Goal: Task Accomplishment & Management: Manage account settings

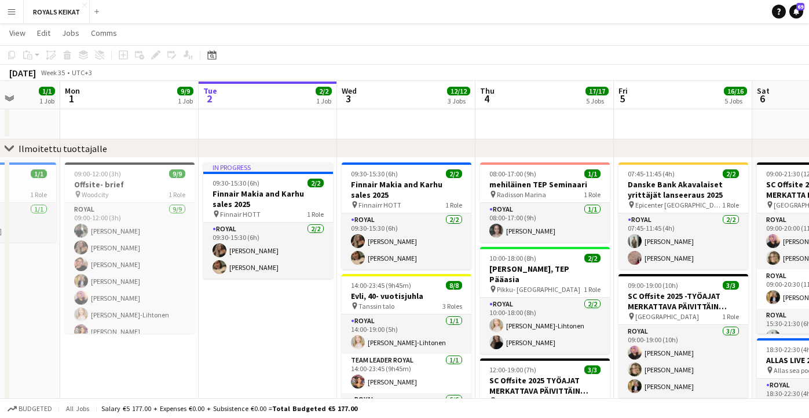
scroll to position [191, 0]
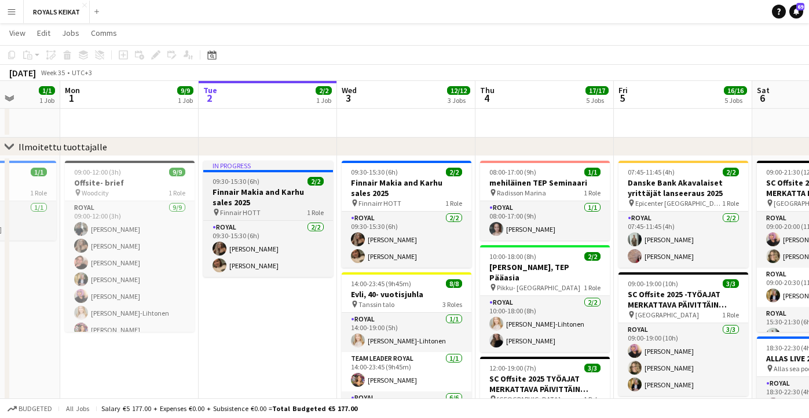
click at [255, 199] on h3 "Finnair Makia and Karhu sales 2025" at bounding box center [268, 197] width 130 height 21
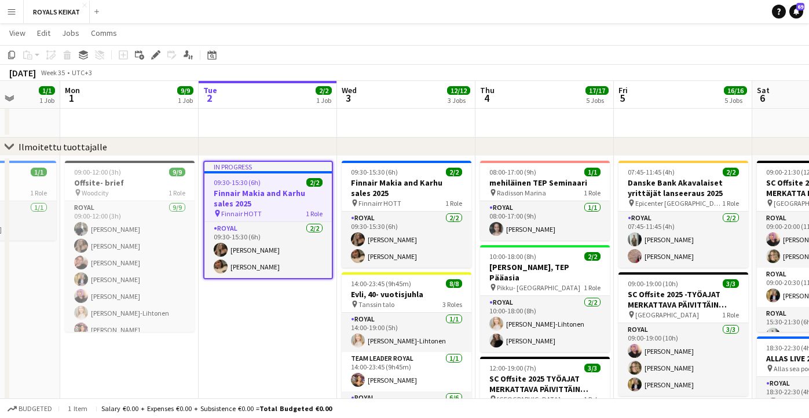
click at [255, 199] on h3 "Finnair Makia and Karhu sales 2025" at bounding box center [267, 198] width 127 height 21
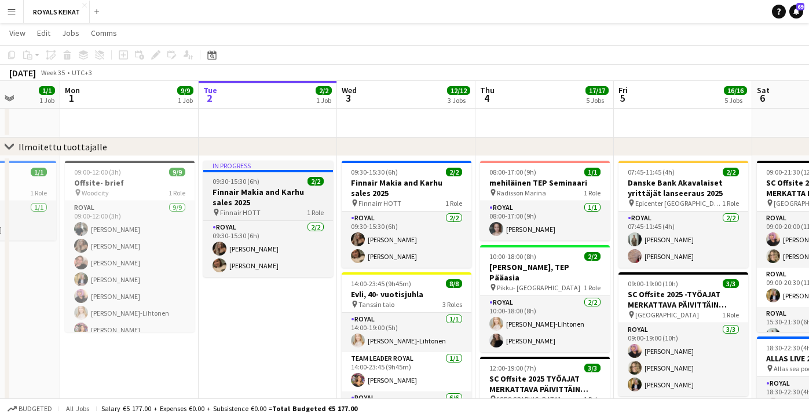
click at [271, 192] on h3 "Finnair Makia and Karhu sales 2025" at bounding box center [268, 197] width 130 height 21
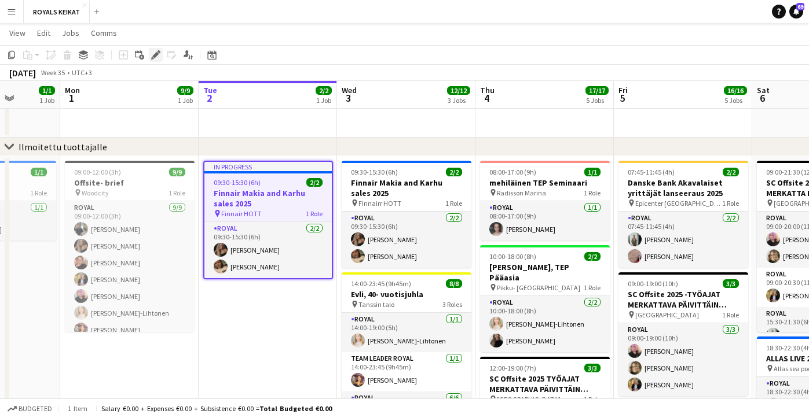
click at [153, 52] on icon "Edit" at bounding box center [155, 54] width 9 height 9
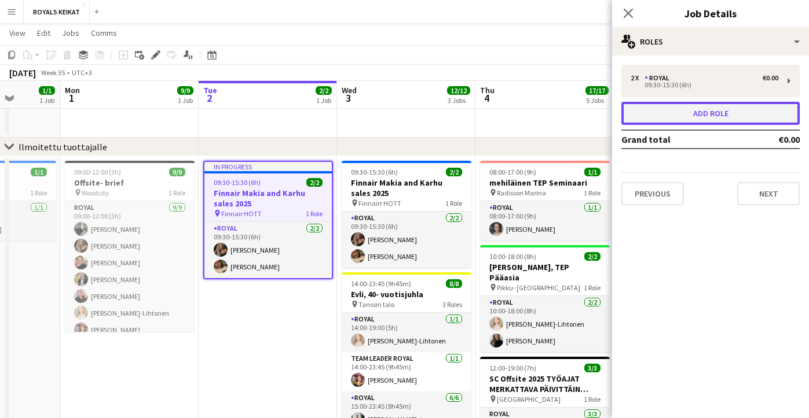
click at [738, 112] on button "Add role" at bounding box center [710, 113] width 178 height 23
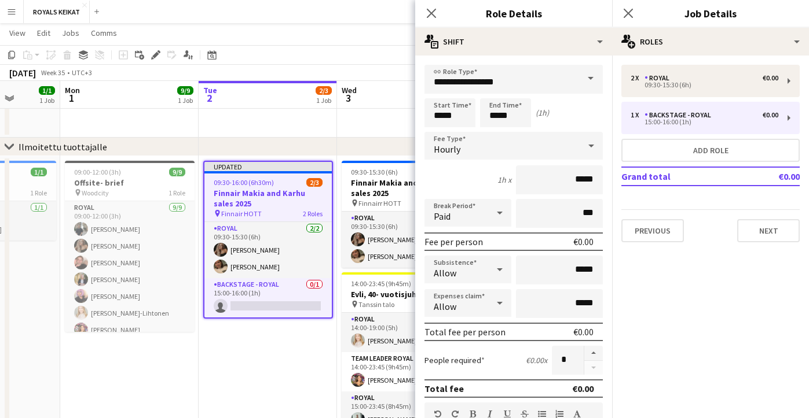
click at [580, 82] on span at bounding box center [590, 79] width 24 height 28
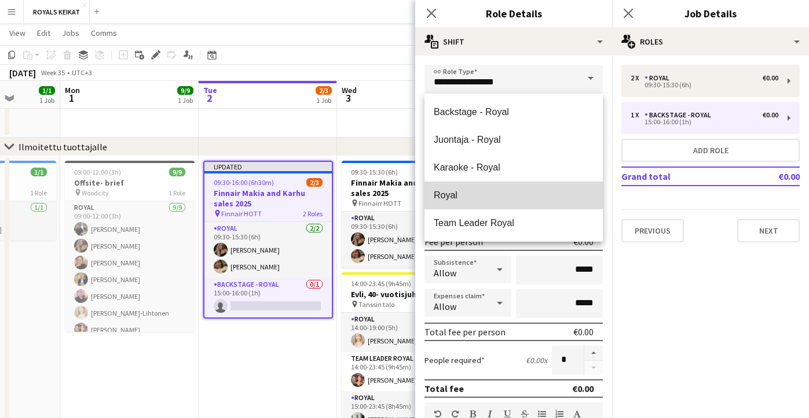
click at [464, 195] on span "Royal" at bounding box center [513, 195] width 160 height 11
type input "*****"
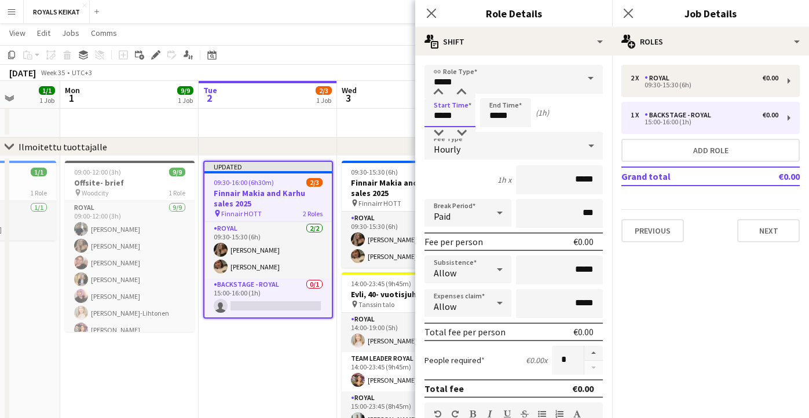
click at [442, 115] on input "*****" at bounding box center [449, 112] width 51 height 29
click at [438, 133] on div at bounding box center [438, 133] width 23 height 12
type input "*****"
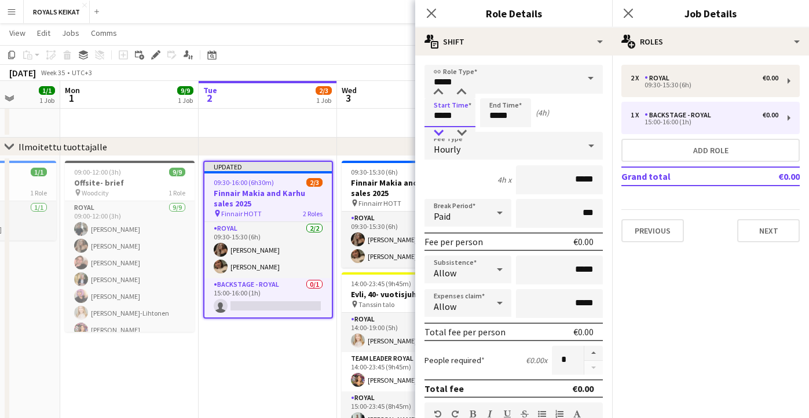
click at [438, 133] on div at bounding box center [438, 133] width 23 height 12
click at [499, 114] on input "*****" at bounding box center [505, 112] width 51 height 29
click at [495, 131] on div at bounding box center [493, 133] width 23 height 12
click at [516, 91] on div at bounding box center [516, 93] width 23 height 12
type input "*****"
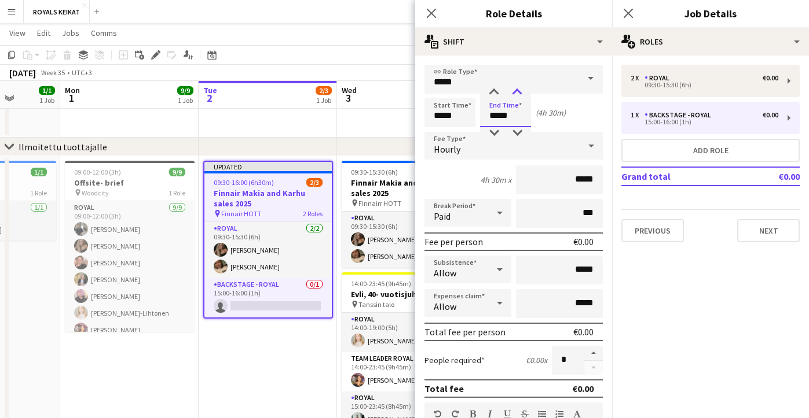
click at [516, 91] on div at bounding box center [516, 93] width 23 height 12
click at [429, 8] on icon "Close pop-in" at bounding box center [430, 13] width 11 height 11
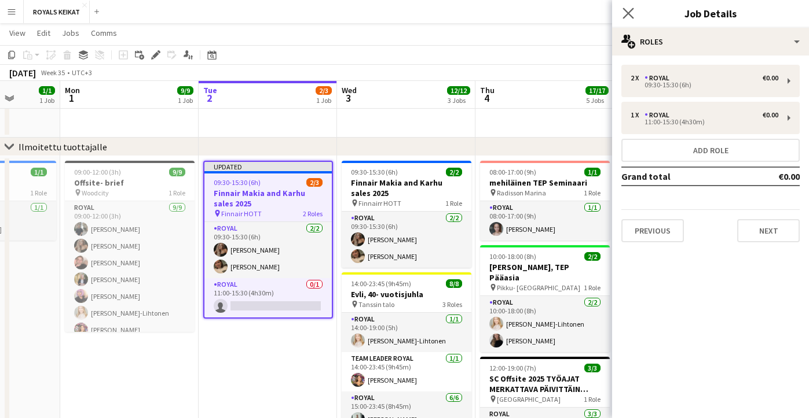
click at [626, 7] on app-icon "Close pop-in" at bounding box center [628, 13] width 17 height 17
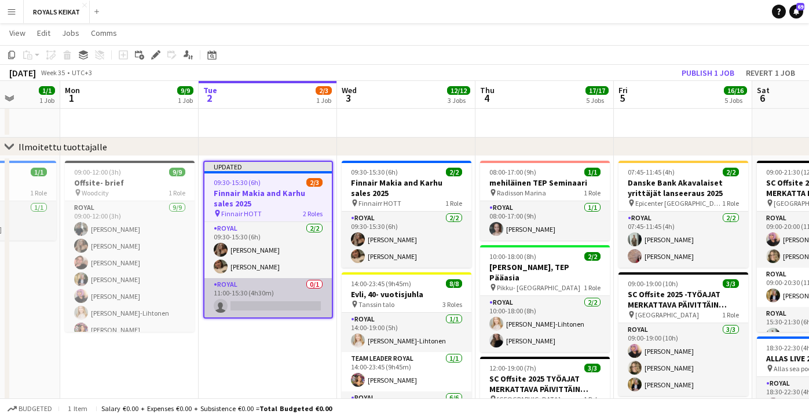
click at [236, 302] on app-card-role "Royal 0/1 11:00-15:30 (4h30m) single-neutral-actions" at bounding box center [267, 297] width 127 height 39
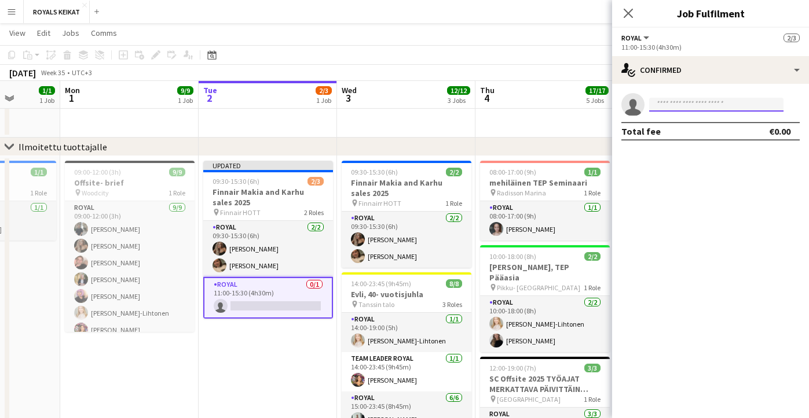
click at [711, 105] on input at bounding box center [716, 105] width 134 height 14
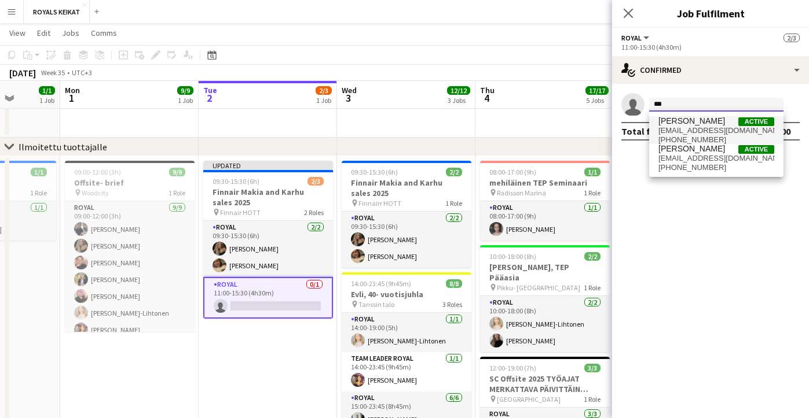
type input "***"
click at [693, 123] on span "[PERSON_NAME]" at bounding box center [691, 121] width 67 height 10
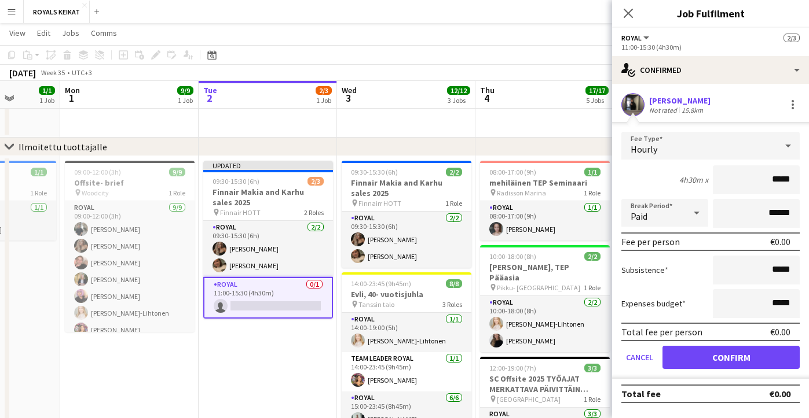
drag, startPoint x: 791, startPoint y: 181, endPoint x: 762, endPoint y: 180, distance: 28.9
click at [762, 180] on input "*****" at bounding box center [755, 180] width 87 height 29
type input "******"
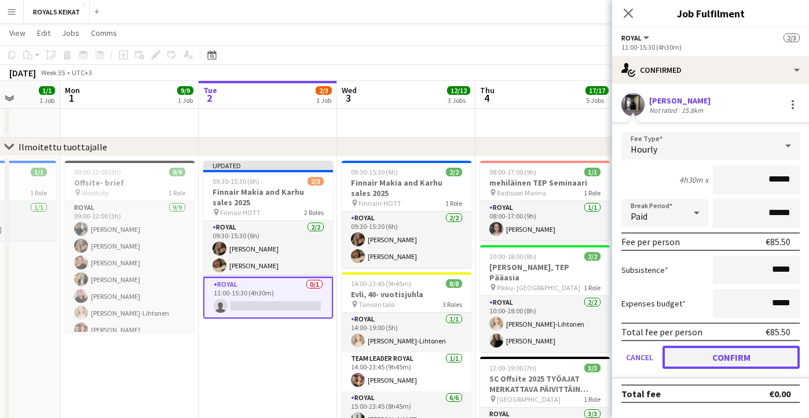
click at [728, 360] on button "Confirm" at bounding box center [730, 357] width 137 height 23
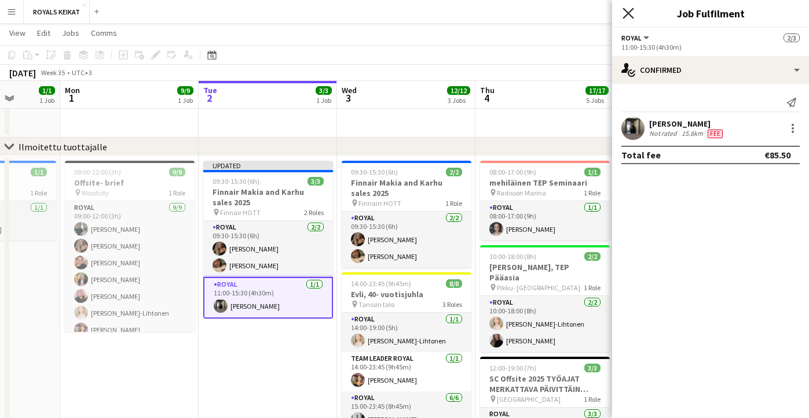
click at [624, 8] on icon "Close pop-in" at bounding box center [627, 13] width 11 height 11
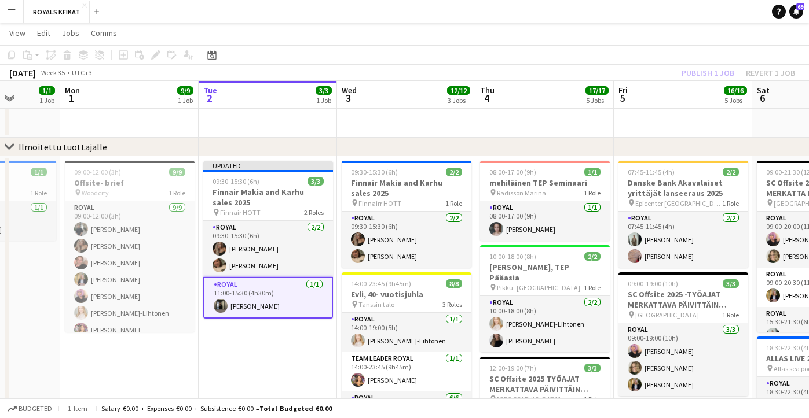
click at [706, 70] on div "Publish 1 job Revert 1 job" at bounding box center [737, 72] width 141 height 15
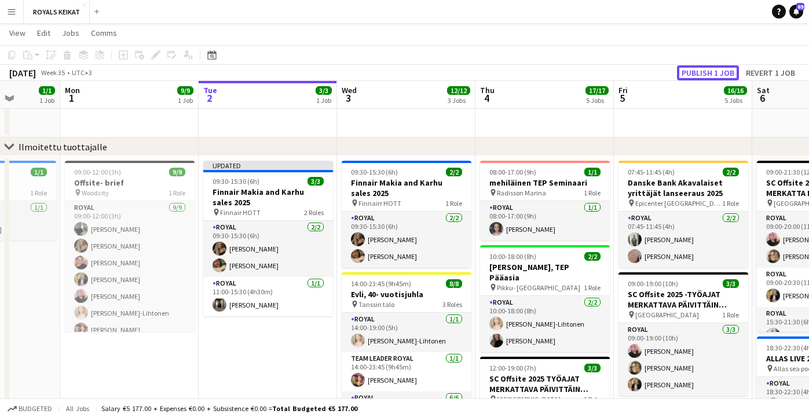
click at [706, 70] on button "Publish 1 job" at bounding box center [708, 72] width 62 height 15
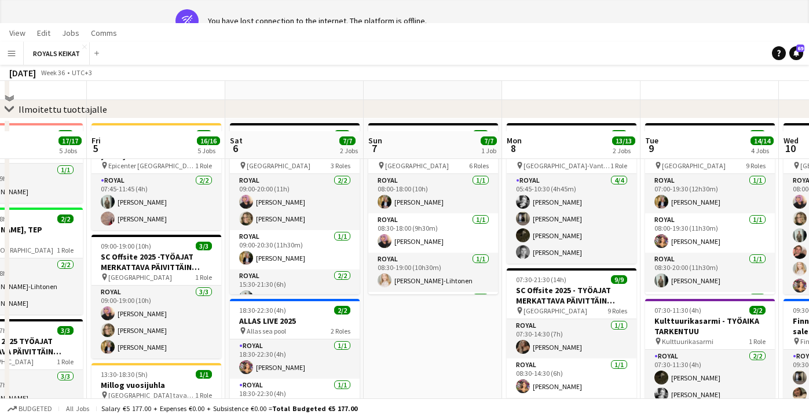
scroll to position [250, 0]
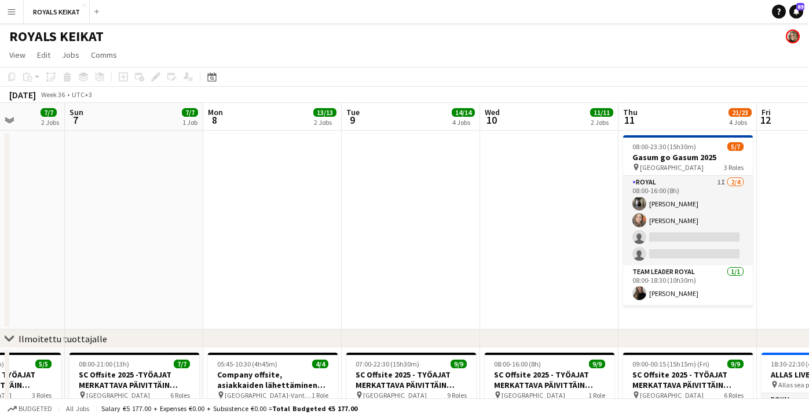
scroll to position [0, 376]
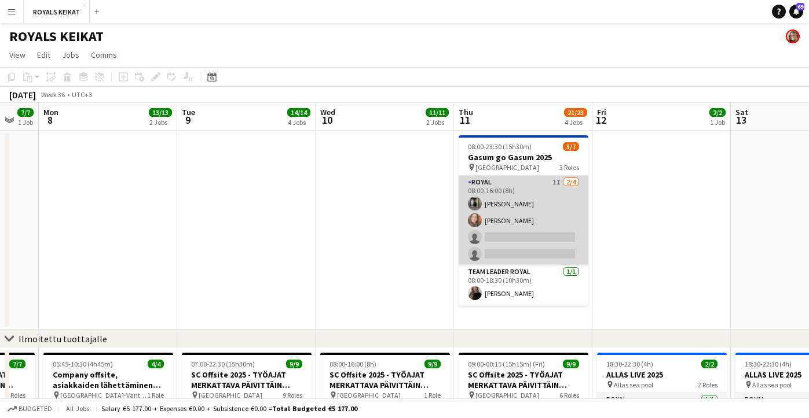
click at [495, 240] on app-card-role "Royal 1I [DATE] 08:00-16:00 (8h) [PERSON_NAME] single-neutral-actions single-ne…" at bounding box center [523, 221] width 130 height 90
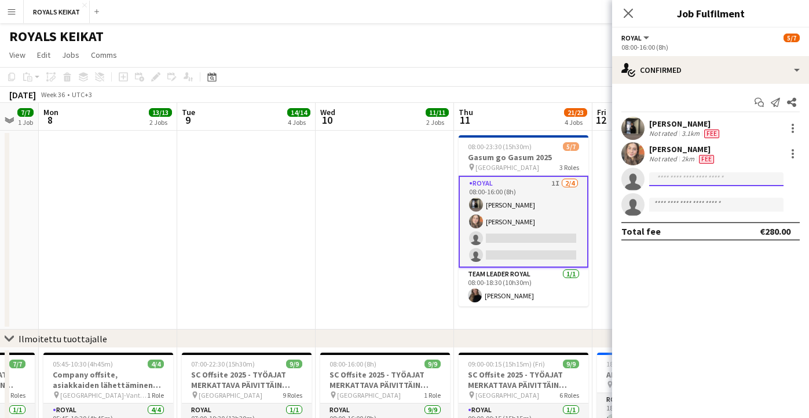
click at [681, 181] on input at bounding box center [716, 179] width 134 height 14
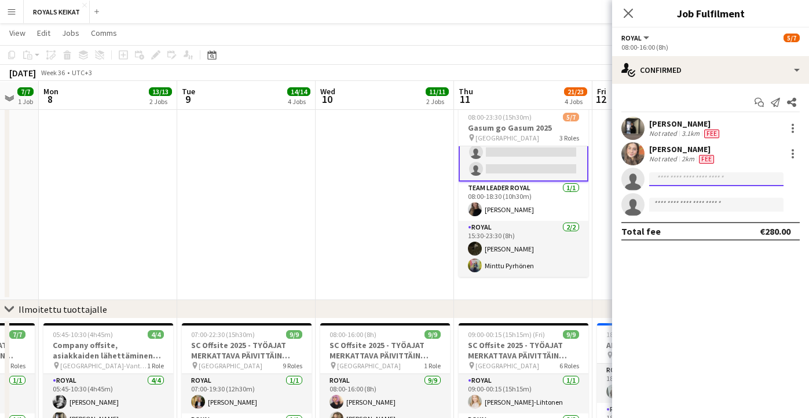
scroll to position [30, 0]
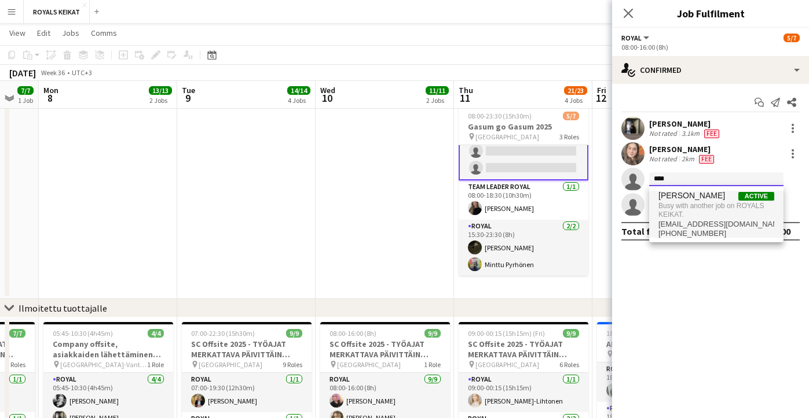
type input "****"
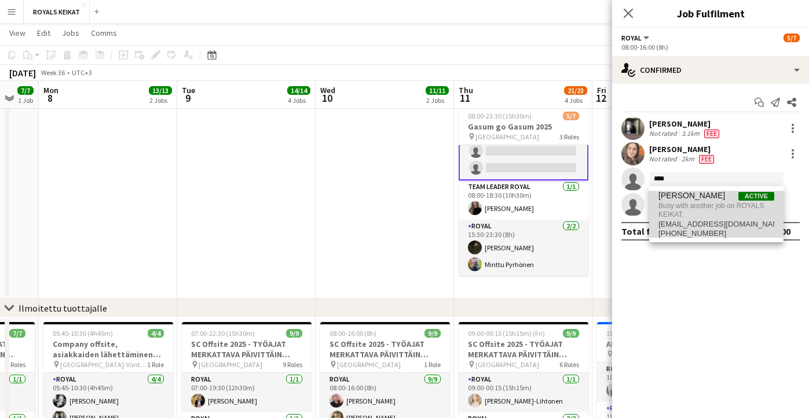
click at [684, 214] on span "Busy with another job on ROYALS KEIKAT." at bounding box center [716, 210] width 116 height 19
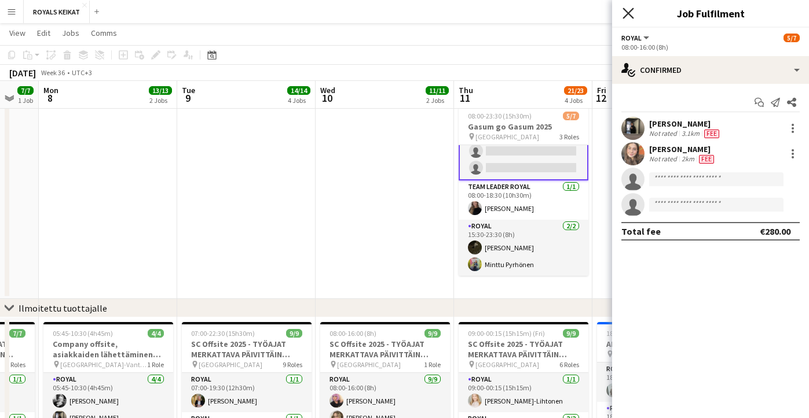
click at [627, 8] on icon "Close pop-in" at bounding box center [627, 13] width 11 height 11
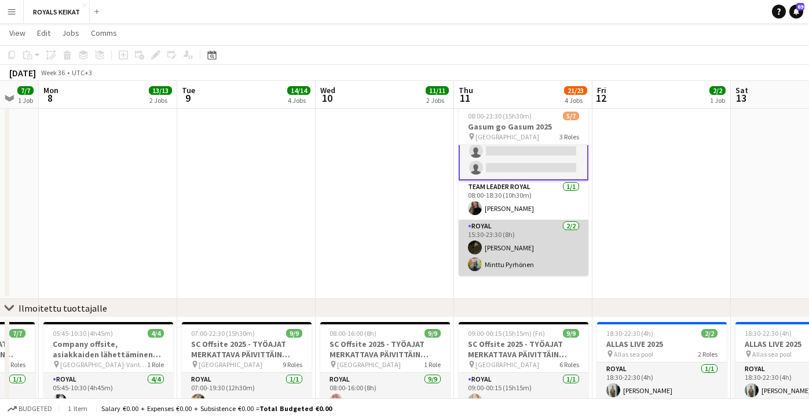
click at [498, 245] on app-card-role "Royal [DATE] 15:30-23:30 (8h) Nooa Aalto Minttu Pyrhönen" at bounding box center [523, 248] width 130 height 56
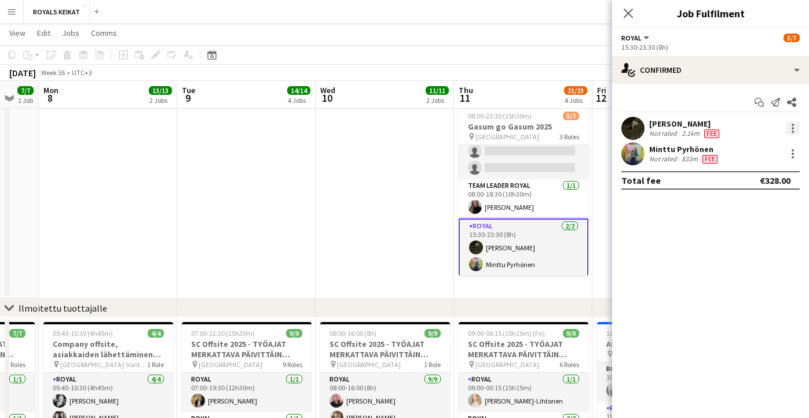
click at [795, 124] on div at bounding box center [792, 129] width 14 height 14
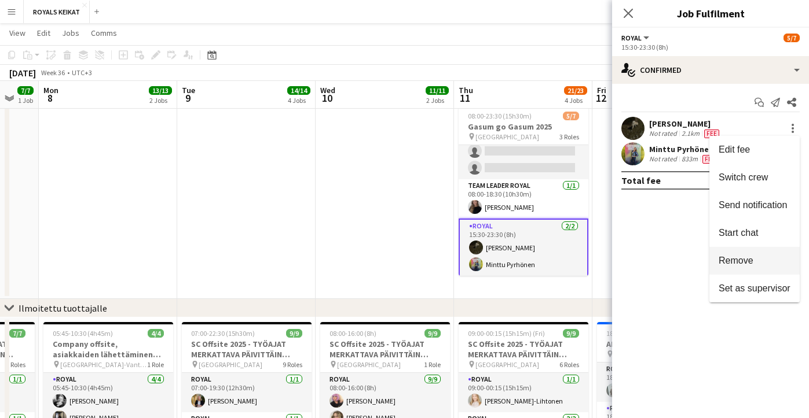
click at [732, 260] on span "Remove" at bounding box center [735, 261] width 35 height 10
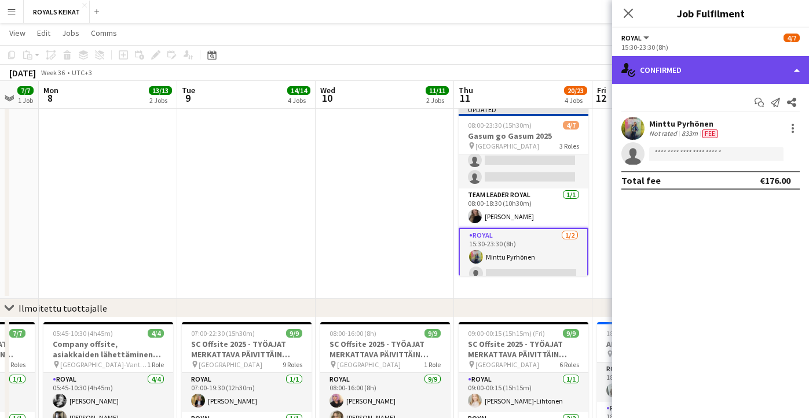
click at [731, 69] on div "single-neutral-actions-check-2 Confirmed" at bounding box center [710, 70] width 197 height 28
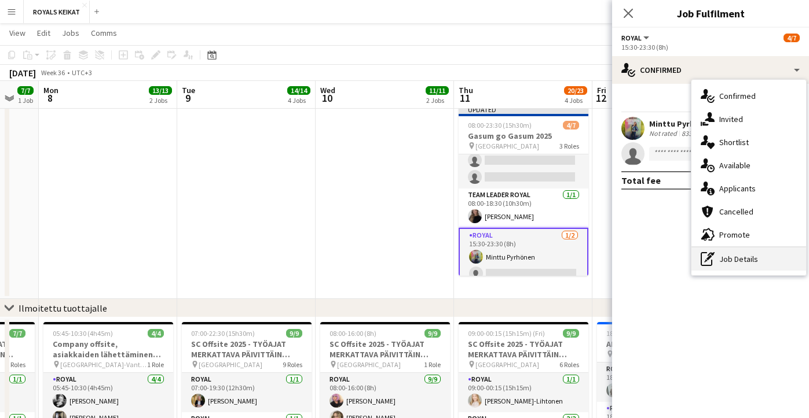
click at [738, 263] on div "pen-write Job Details" at bounding box center [748, 259] width 115 height 23
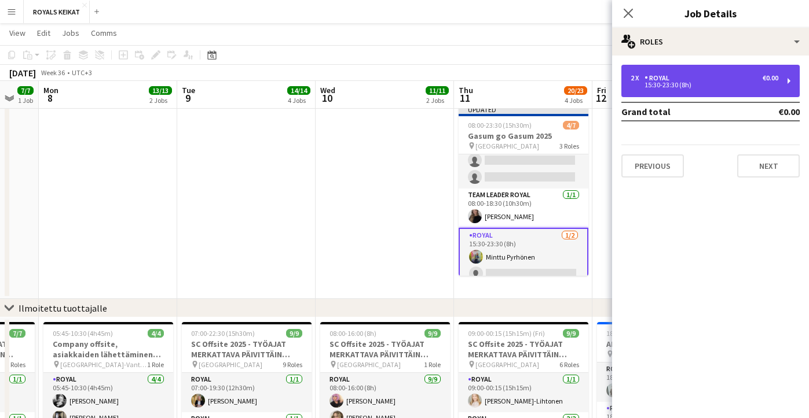
click at [735, 87] on div "15:30-23:30 (8h)" at bounding box center [704, 85] width 148 height 6
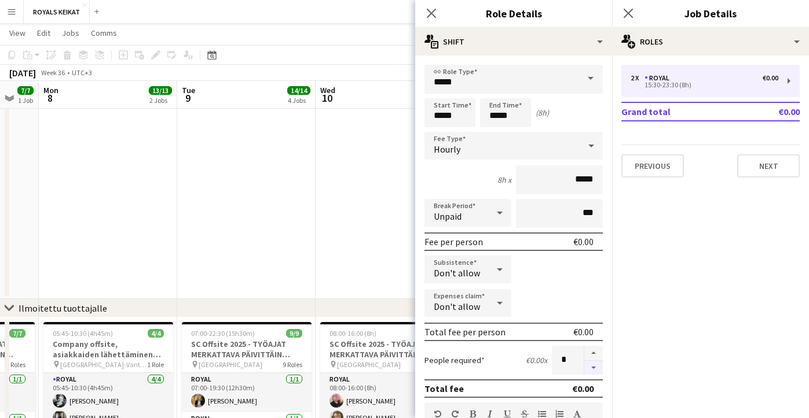
click at [593, 368] on button "button" at bounding box center [593, 368] width 19 height 14
type input "*"
click at [429, 12] on icon "Close pop-in" at bounding box center [430, 13] width 11 height 11
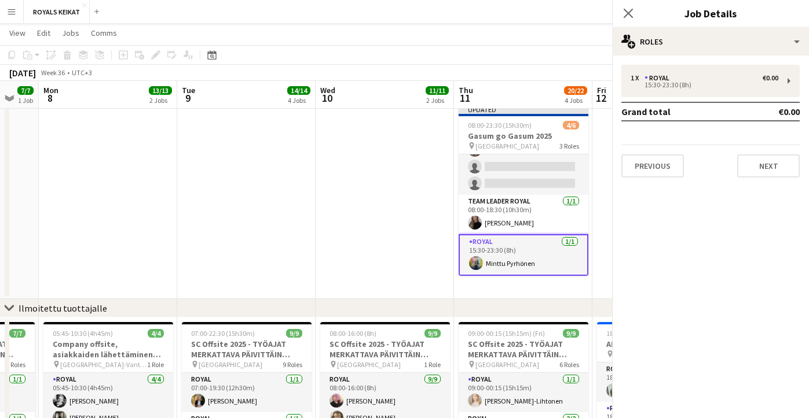
scroll to position [49, 0]
click at [626, 11] on icon at bounding box center [627, 13] width 11 height 11
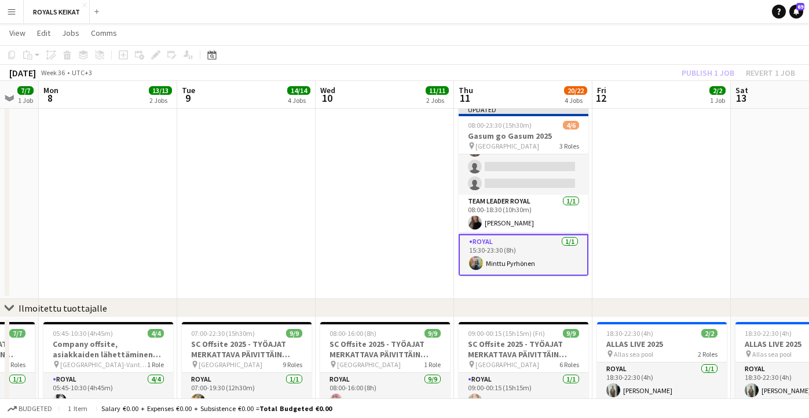
click at [694, 71] on div "Publish 1 job Revert 1 job" at bounding box center [737, 72] width 141 height 15
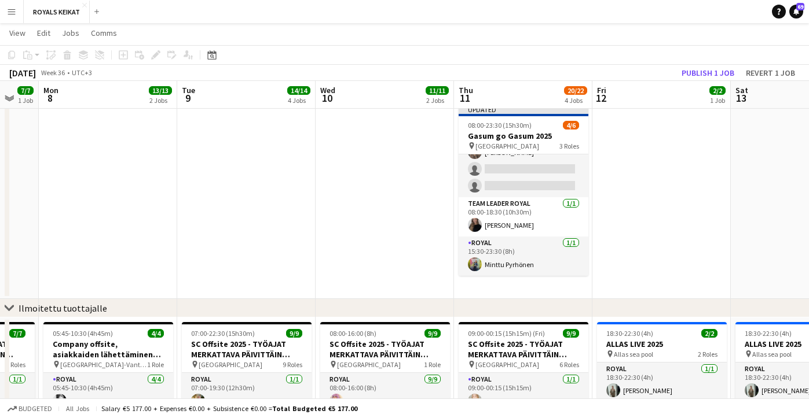
scroll to position [47, 0]
click at [694, 71] on button "Publish 1 job" at bounding box center [708, 72] width 62 height 15
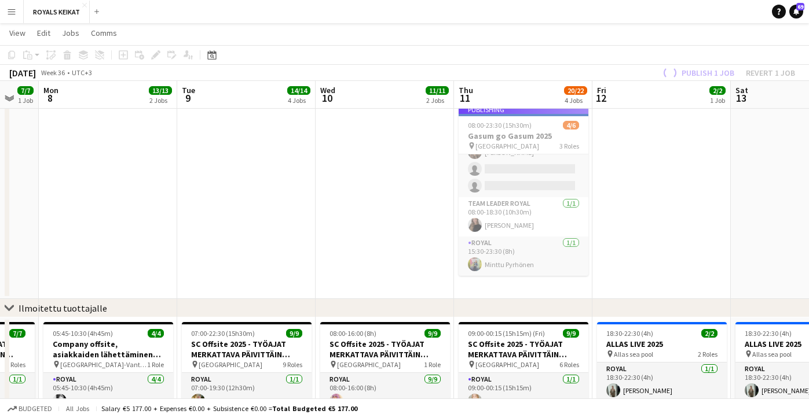
scroll to position [38, 0]
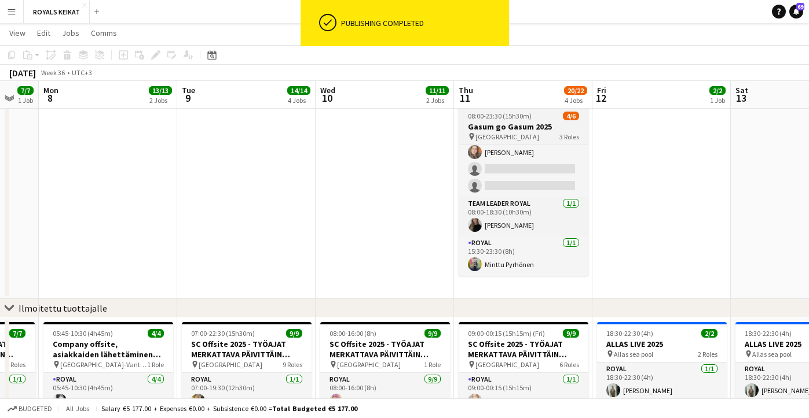
click at [512, 129] on h3 "Gasum go Gasum 2025" at bounding box center [523, 127] width 130 height 10
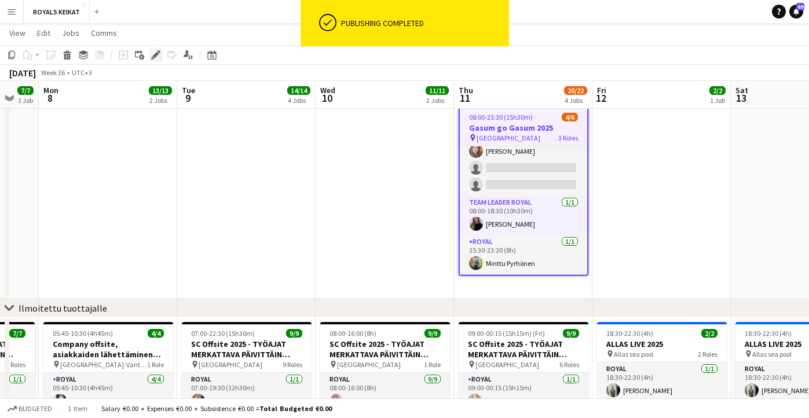
click at [152, 52] on icon "Edit" at bounding box center [155, 54] width 9 height 9
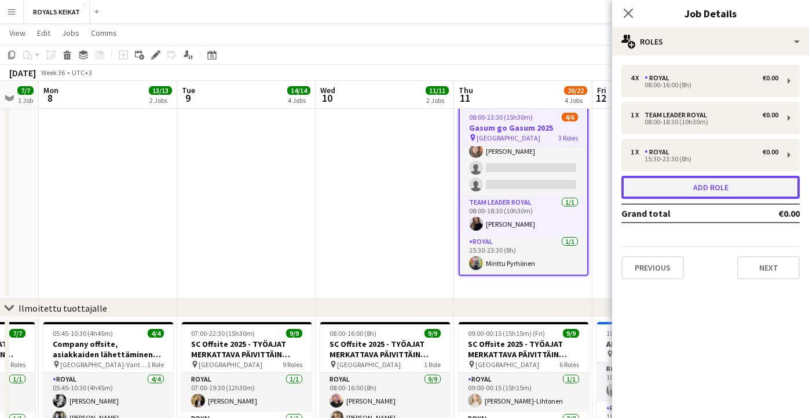
click at [692, 188] on button "Add role" at bounding box center [710, 187] width 178 height 23
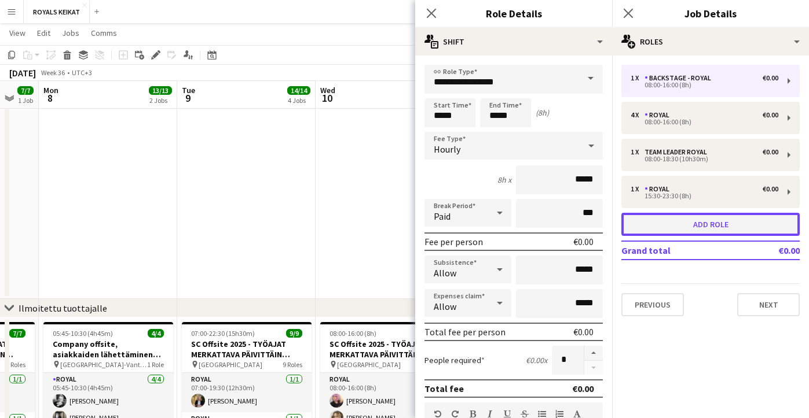
scroll to position [89, 0]
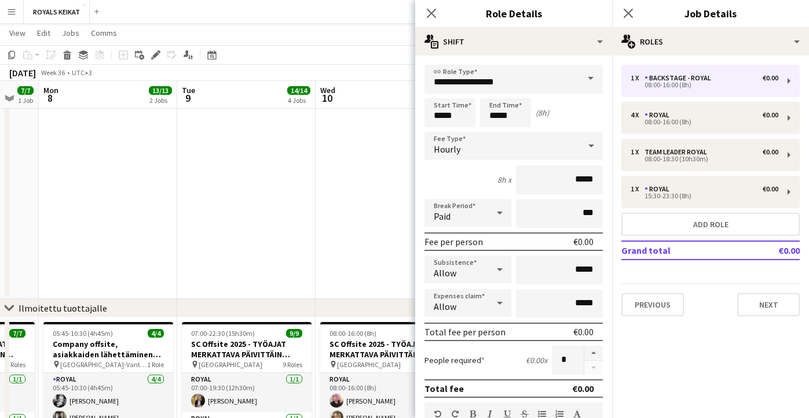
click at [595, 76] on span at bounding box center [590, 79] width 24 height 28
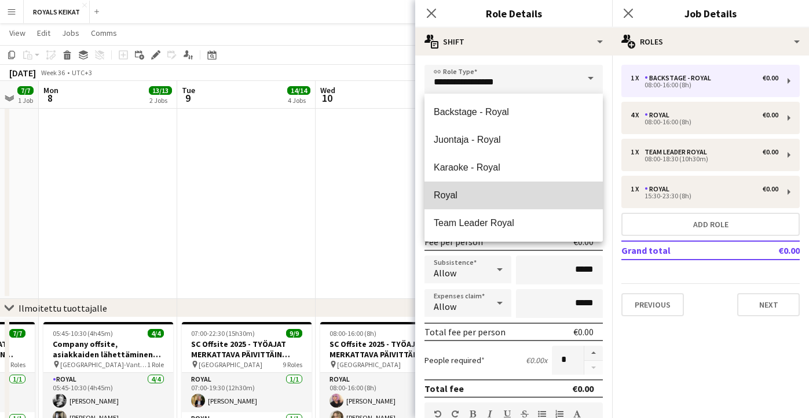
click at [477, 197] on span "Royal" at bounding box center [513, 195] width 160 height 11
type input "*****"
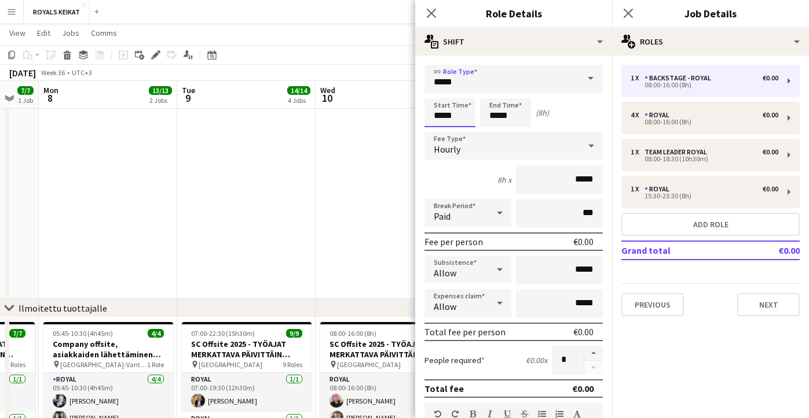
click at [444, 116] on input "*****" at bounding box center [449, 112] width 51 height 29
click at [436, 90] on div at bounding box center [438, 93] width 23 height 12
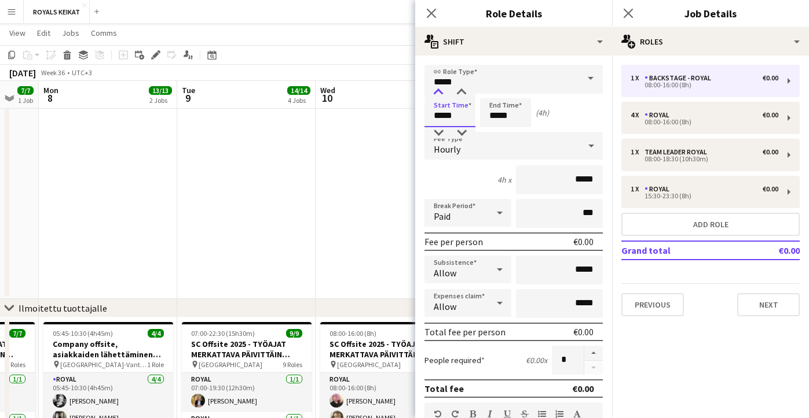
click at [436, 90] on div at bounding box center [438, 93] width 23 height 12
type input "*****"
click at [436, 90] on div at bounding box center [438, 93] width 23 height 12
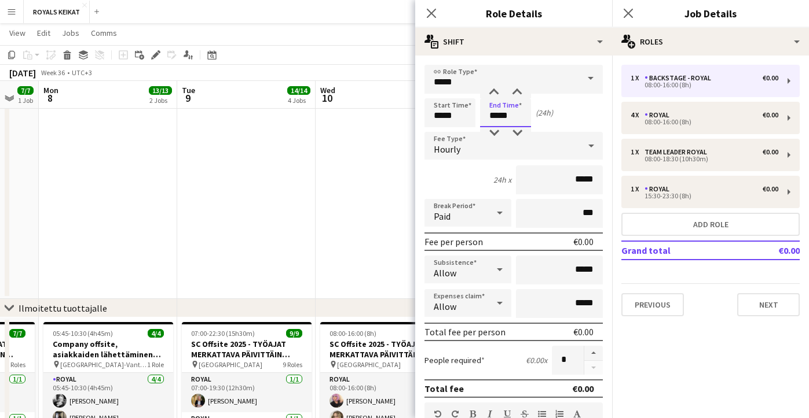
click at [509, 119] on input "*****" at bounding box center [505, 112] width 51 height 29
click at [493, 90] on div at bounding box center [493, 93] width 23 height 12
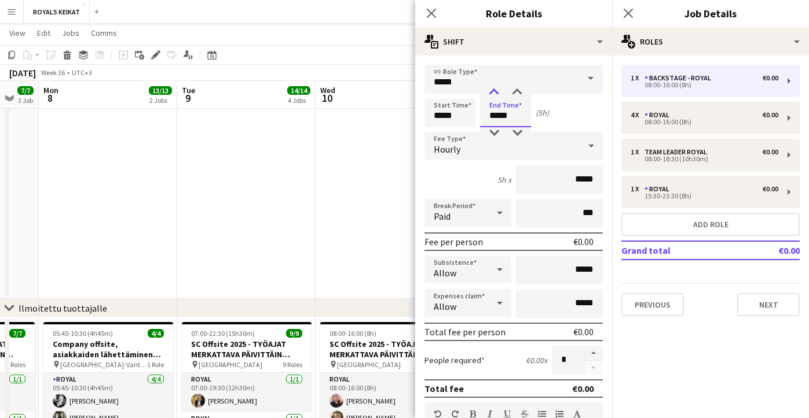
click at [493, 90] on div at bounding box center [493, 93] width 23 height 12
click at [516, 136] on div at bounding box center [516, 133] width 23 height 12
type input "*****"
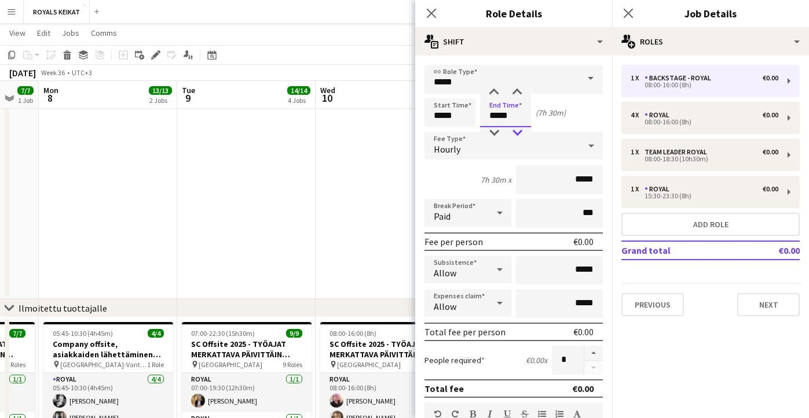
click at [516, 136] on div at bounding box center [516, 133] width 23 height 12
click at [430, 10] on icon "Close pop-in" at bounding box center [430, 13] width 11 height 11
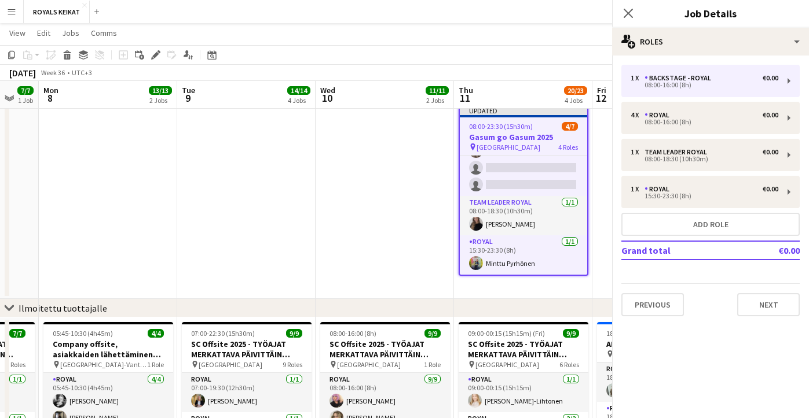
scroll to position [56, 0]
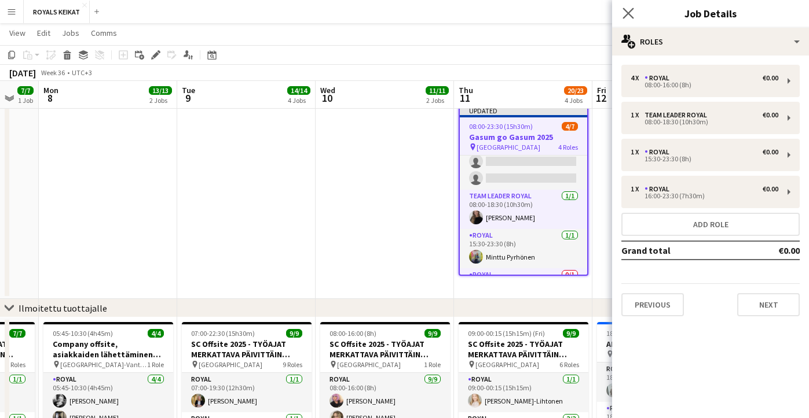
click at [626, 5] on app-icon "Close pop-in" at bounding box center [628, 13] width 17 height 17
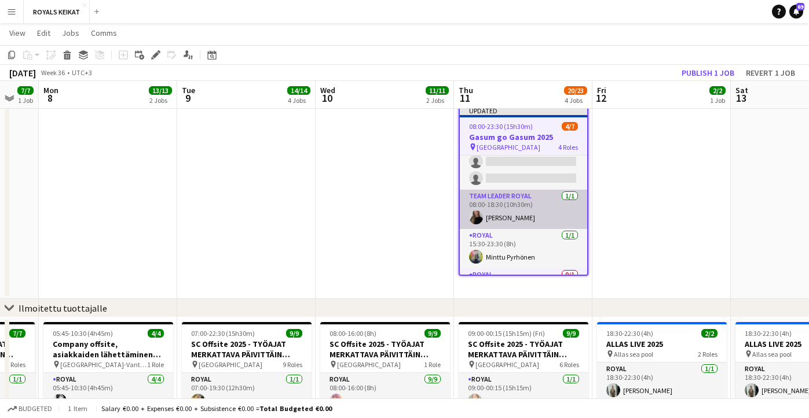
scroll to position [89, 0]
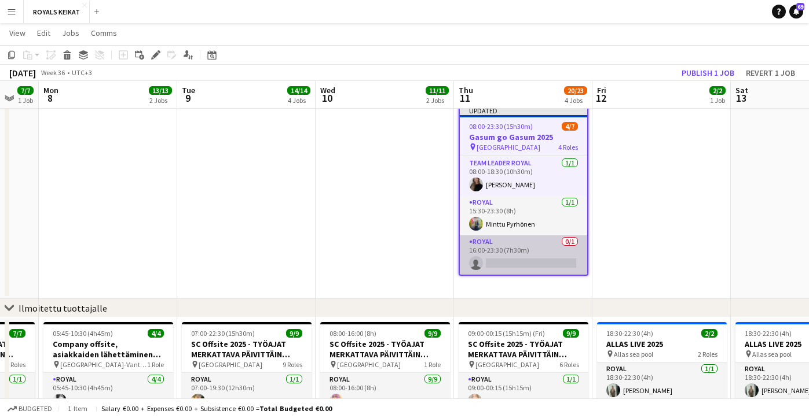
click at [504, 257] on app-card-role "Royal 0/1 16:00-23:30 (7h30m) single-neutral-actions" at bounding box center [523, 255] width 127 height 39
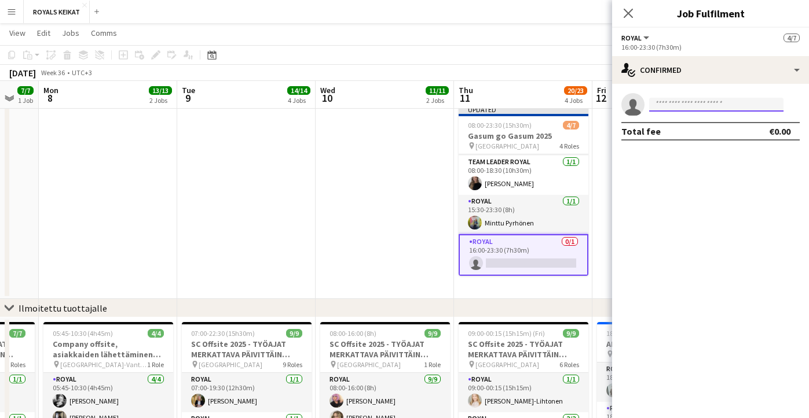
click at [659, 104] on input at bounding box center [716, 105] width 134 height 14
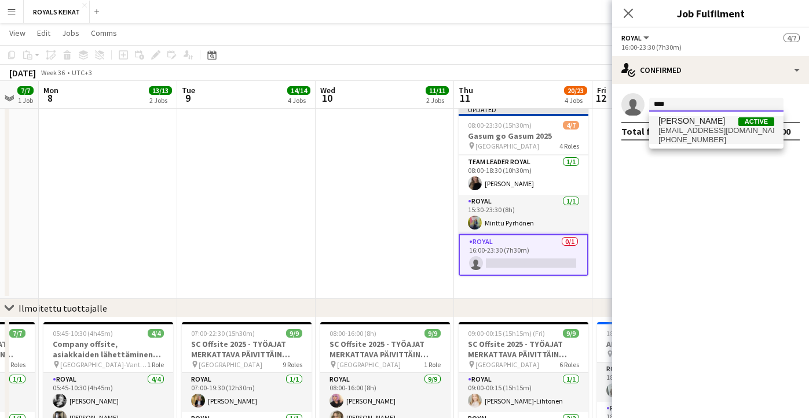
type input "****"
click at [670, 127] on span "[EMAIL_ADDRESS][DOMAIN_NAME]" at bounding box center [716, 130] width 116 height 9
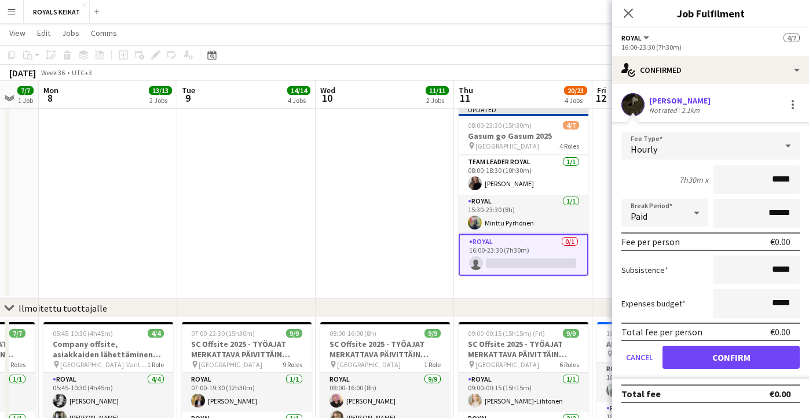
drag, startPoint x: 791, startPoint y: 181, endPoint x: 767, endPoint y: 179, distance: 24.4
click at [767, 179] on input "*****" at bounding box center [755, 180] width 87 height 29
type input "******"
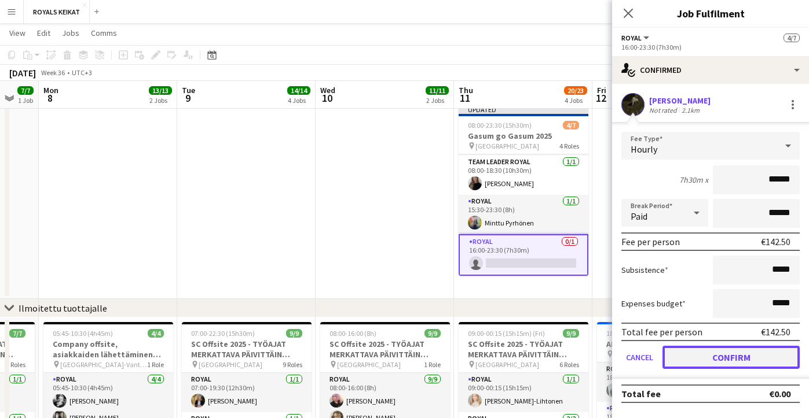
click at [723, 358] on button "Confirm" at bounding box center [730, 357] width 137 height 23
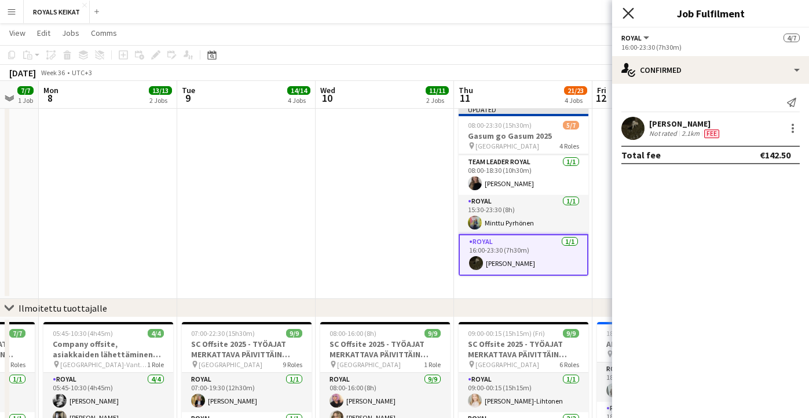
click at [627, 10] on icon "Close pop-in" at bounding box center [627, 13] width 11 height 11
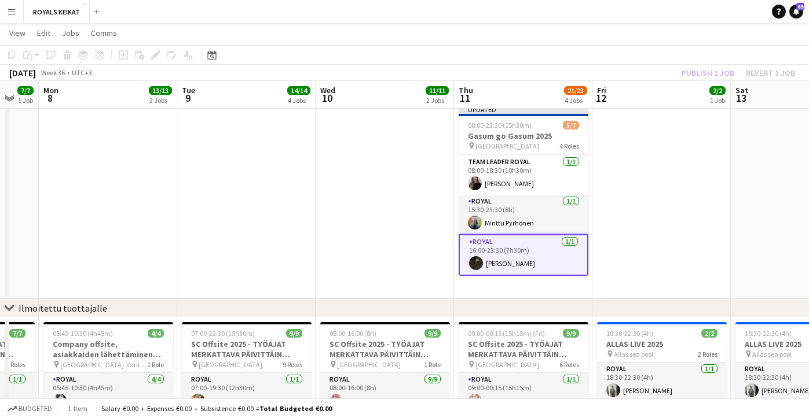
click at [713, 69] on div "Publish 1 job Revert 1 job" at bounding box center [737, 72] width 141 height 15
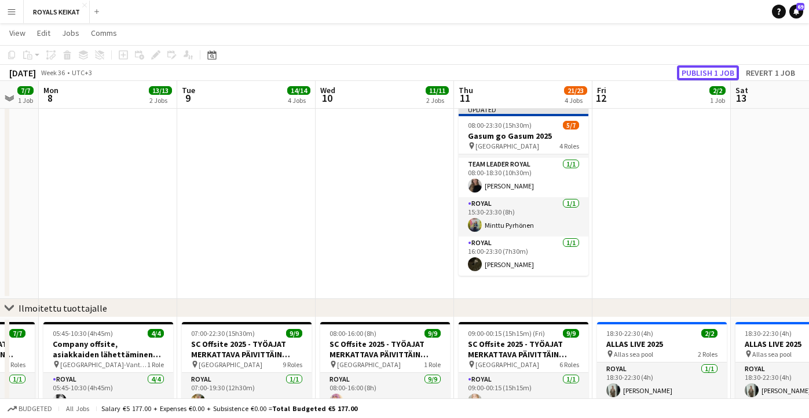
click at [713, 69] on button "Publish 1 job" at bounding box center [708, 72] width 62 height 15
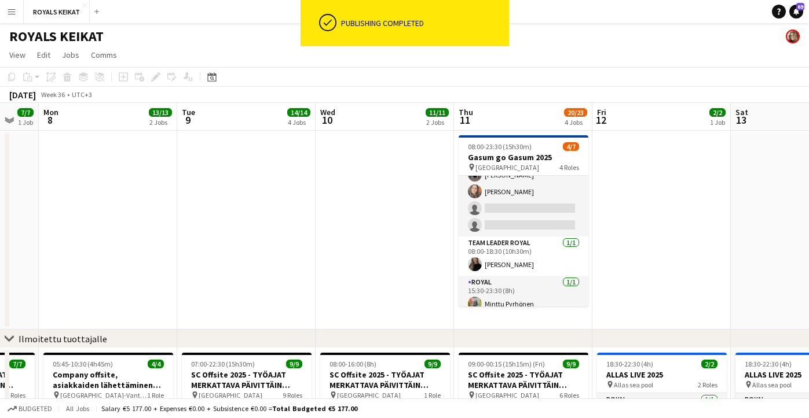
scroll to position [0, 0]
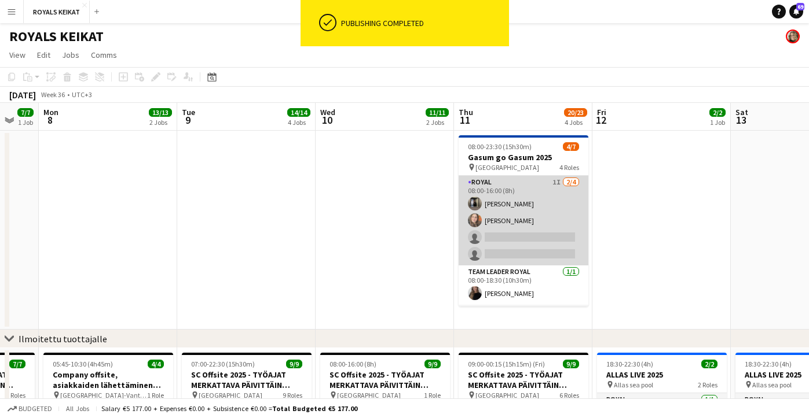
click at [512, 235] on app-card-role "Royal 1I [DATE] 08:00-16:00 (8h) [PERSON_NAME] single-neutral-actions single-ne…" at bounding box center [523, 221] width 130 height 90
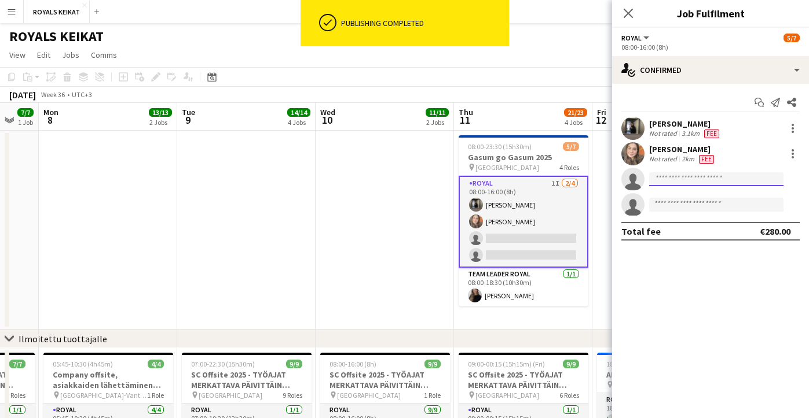
click at [675, 179] on input at bounding box center [716, 179] width 134 height 14
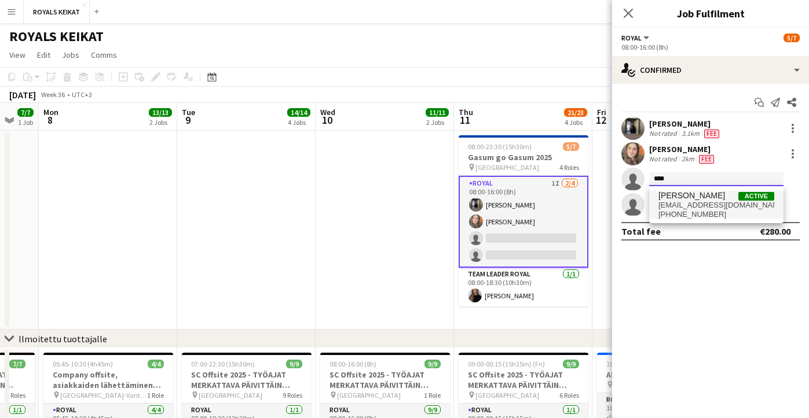
type input "****"
click at [670, 203] on span "[EMAIL_ADDRESS][DOMAIN_NAME]" at bounding box center [716, 205] width 116 height 9
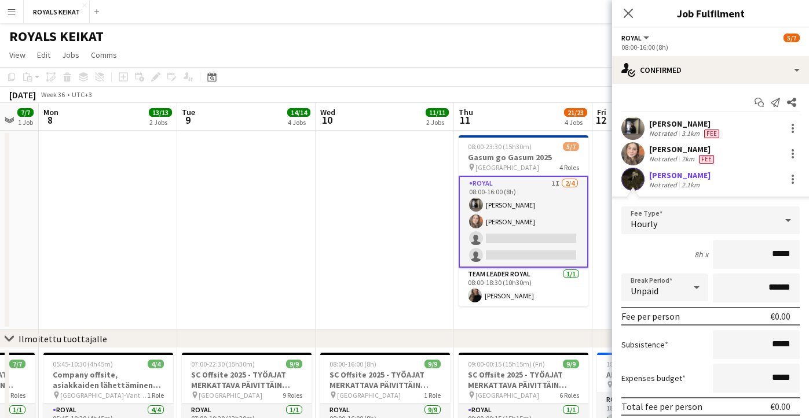
drag, startPoint x: 791, startPoint y: 257, endPoint x: 759, endPoint y: 256, distance: 31.3
click at [759, 256] on input "*****" at bounding box center [755, 254] width 87 height 29
type input "******"
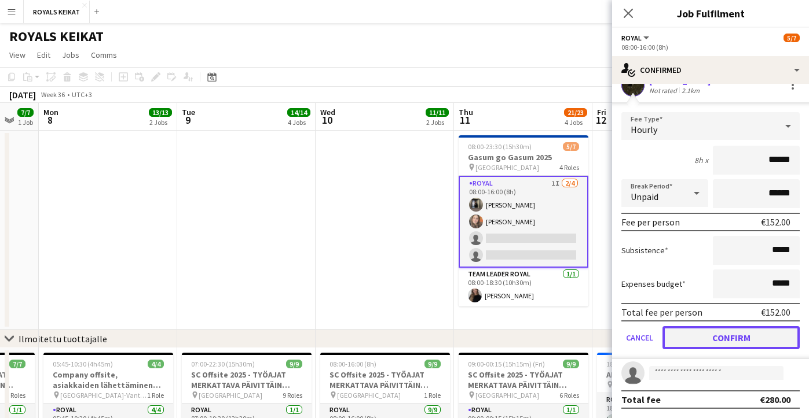
click at [702, 337] on button "Confirm" at bounding box center [730, 337] width 137 height 23
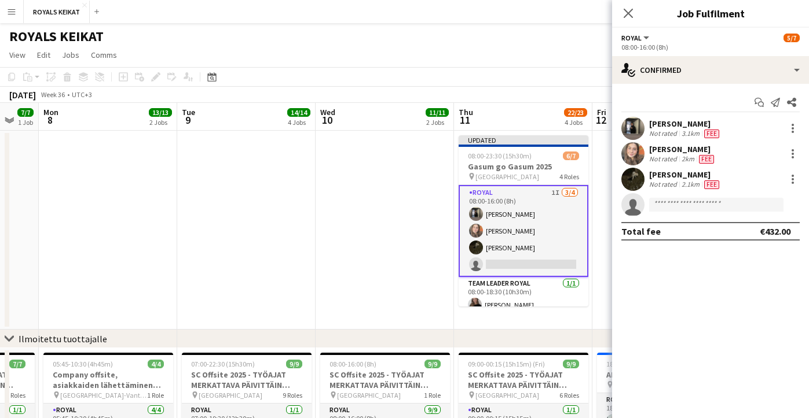
scroll to position [0, 0]
click at [626, 12] on icon "Close pop-in" at bounding box center [627, 13] width 11 height 11
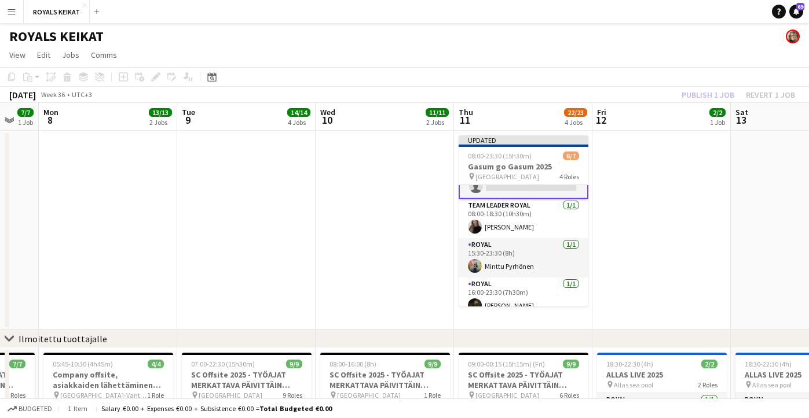
scroll to position [89, 0]
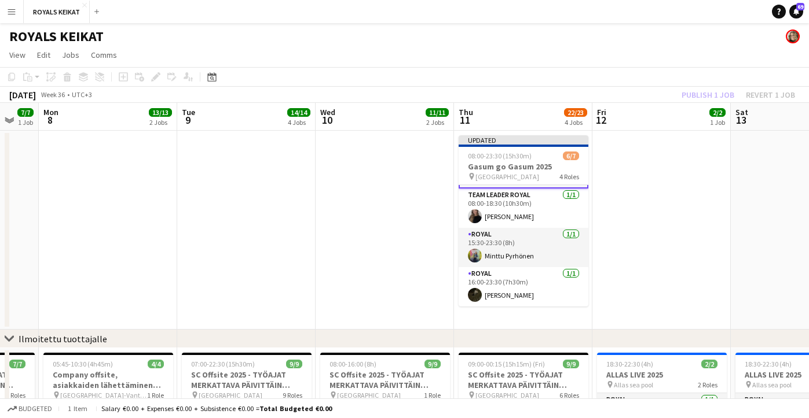
click at [696, 94] on div "Publish 1 job Revert 1 job" at bounding box center [737, 94] width 141 height 15
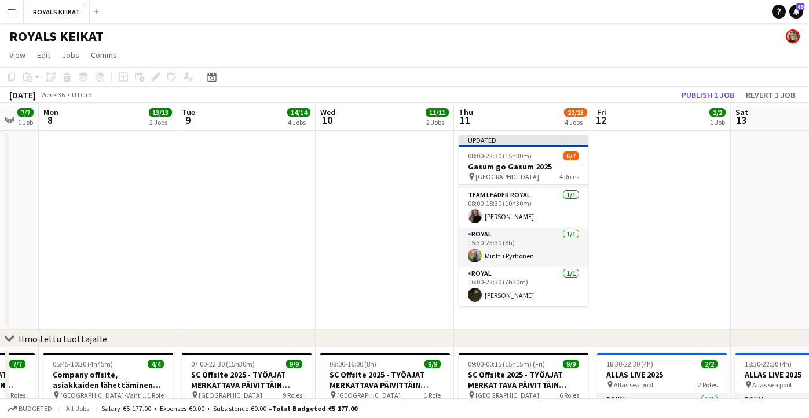
scroll to position [86, 0]
click at [696, 94] on button "Publish 1 job" at bounding box center [708, 94] width 62 height 15
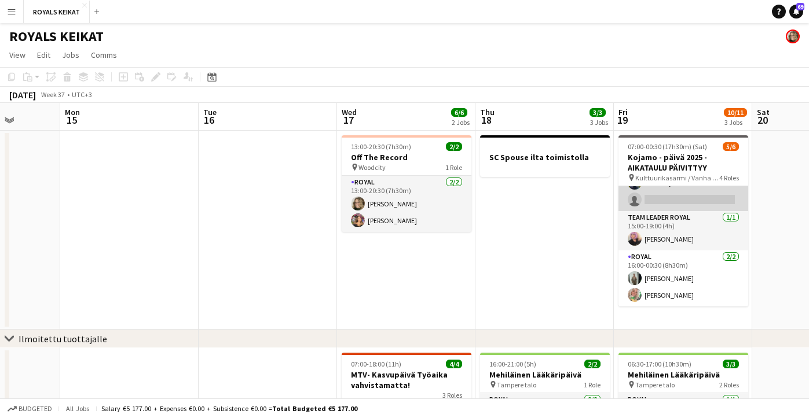
scroll to position [0, 0]
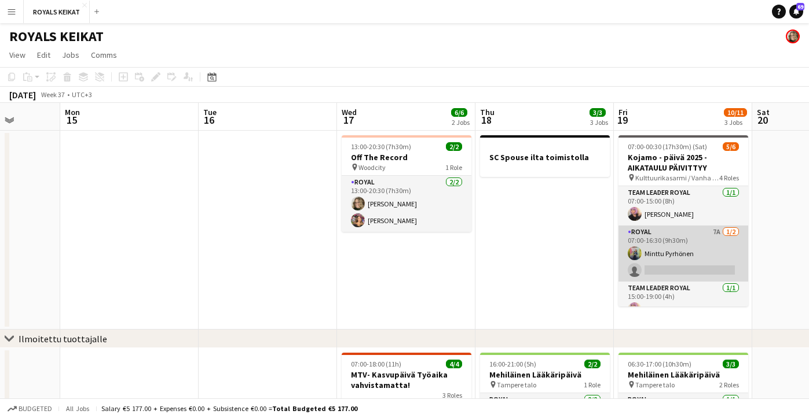
click at [672, 246] on app-card-role "Royal 7A [DATE] 07:00-16:30 (9h30m) Minttu Pyrhönen single-neutral-actions" at bounding box center [683, 254] width 130 height 56
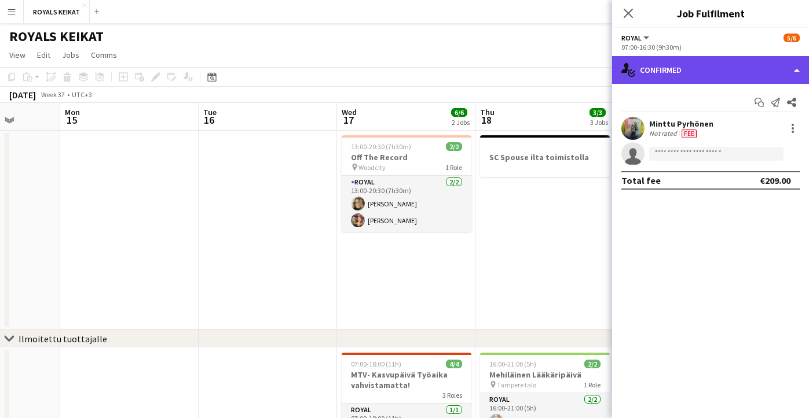
click at [679, 61] on div "single-neutral-actions-check-2 Confirmed" at bounding box center [710, 70] width 197 height 28
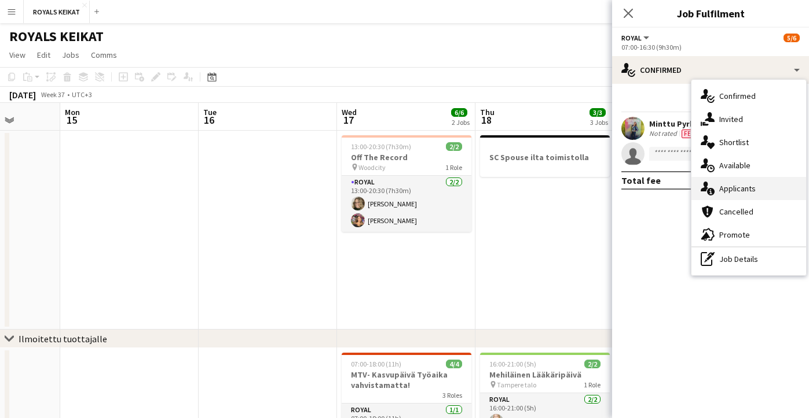
click at [753, 185] on span "Applicants" at bounding box center [737, 188] width 36 height 10
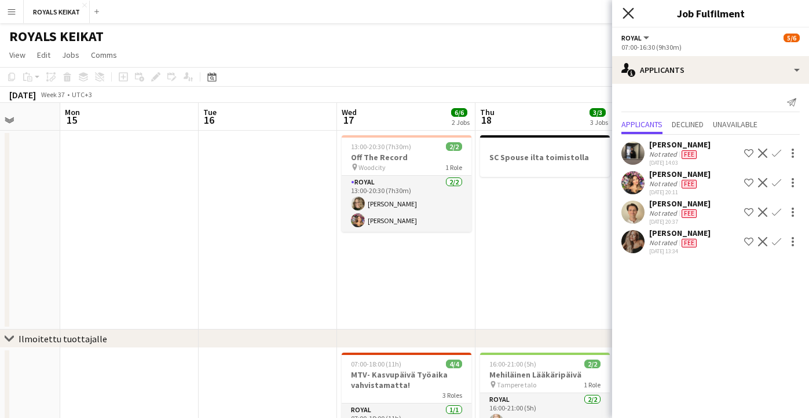
click at [628, 11] on icon "Close pop-in" at bounding box center [627, 13] width 11 height 11
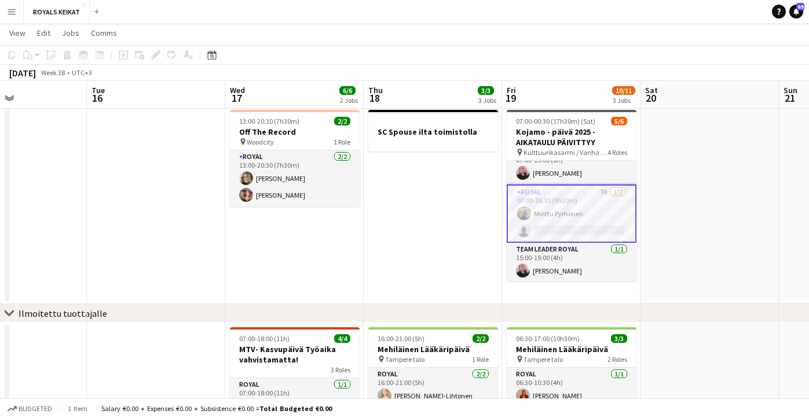
scroll to position [19, 0]
click at [560, 207] on app-card-role "Royal 7A [DATE] 07:00-16:30 (9h30m) Minttu Pyrhönen single-neutral-actions" at bounding box center [571, 211] width 130 height 58
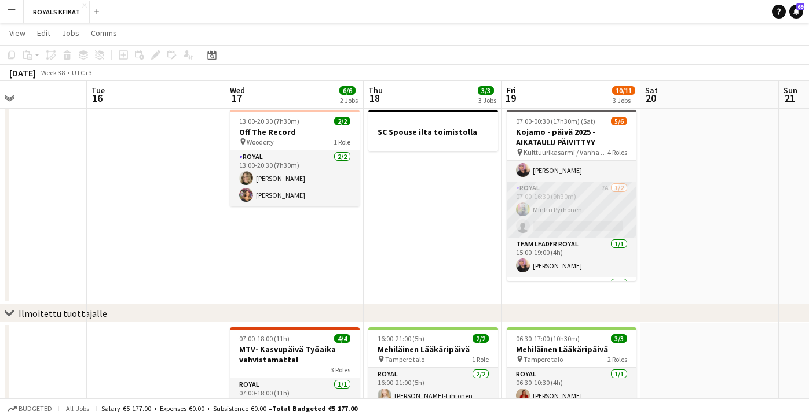
click at [560, 207] on app-card-role "Royal 7A [DATE] 07:00-16:30 (9h30m) Minttu Pyrhönen single-neutral-actions" at bounding box center [571, 210] width 130 height 56
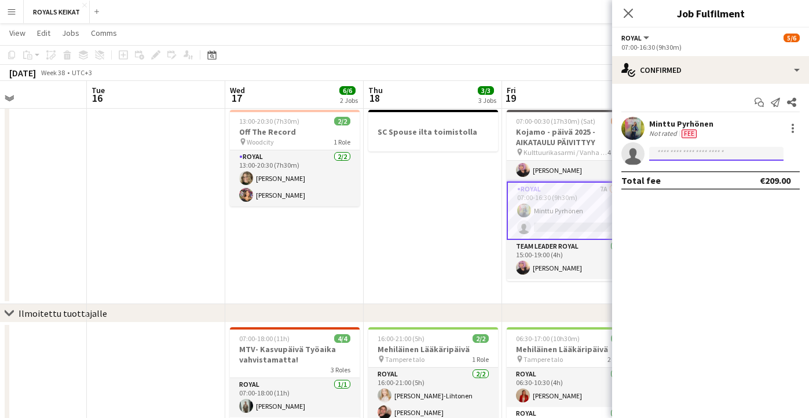
click at [668, 152] on input at bounding box center [716, 154] width 134 height 14
click at [669, 155] on input "**" at bounding box center [716, 154] width 134 height 14
type input "*"
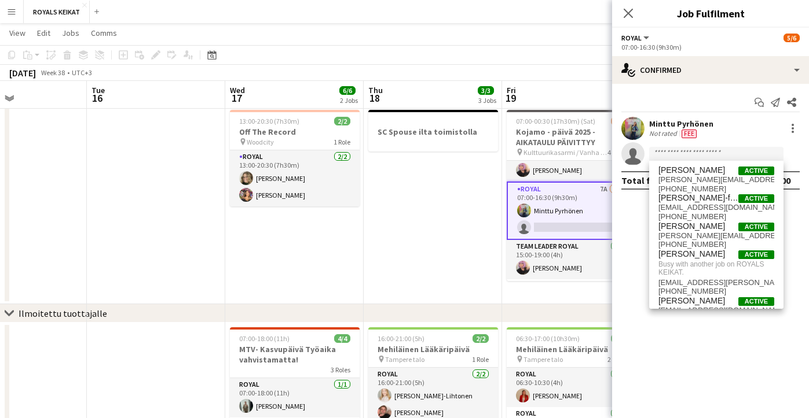
click at [547, 214] on app-card-role "Royal 7A [DATE] 07:00-16:30 (9h30m) Minttu Pyrhönen single-neutral-actions" at bounding box center [571, 211] width 130 height 58
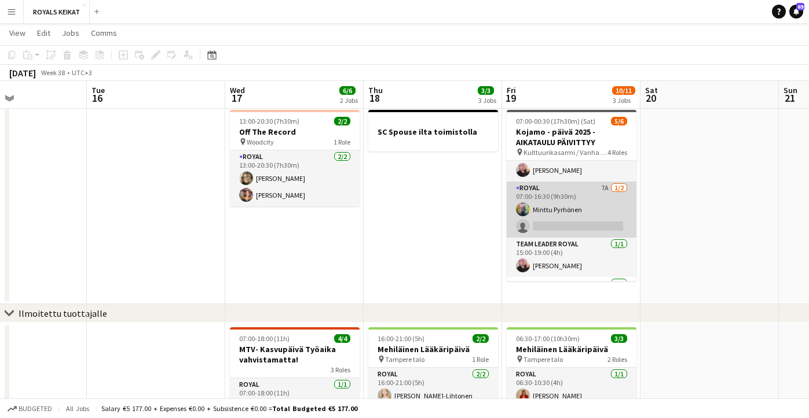
click at [547, 214] on app-card-role "Royal 7A [DATE] 07:00-16:30 (9h30m) Minttu Pyrhönen single-neutral-actions" at bounding box center [571, 210] width 130 height 56
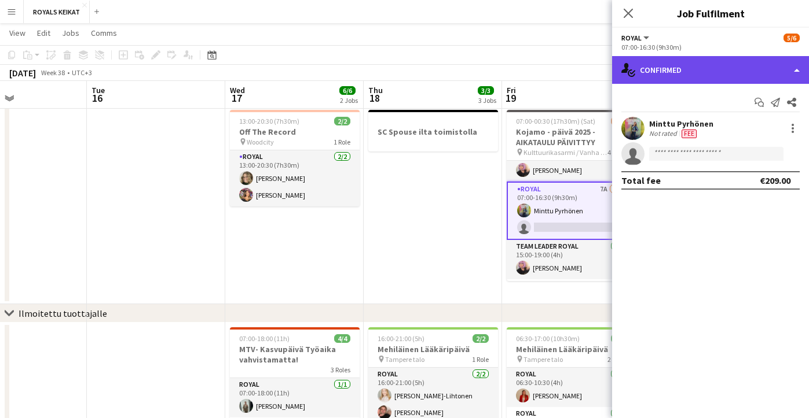
click at [684, 70] on div "single-neutral-actions-check-2 Confirmed" at bounding box center [710, 70] width 197 height 28
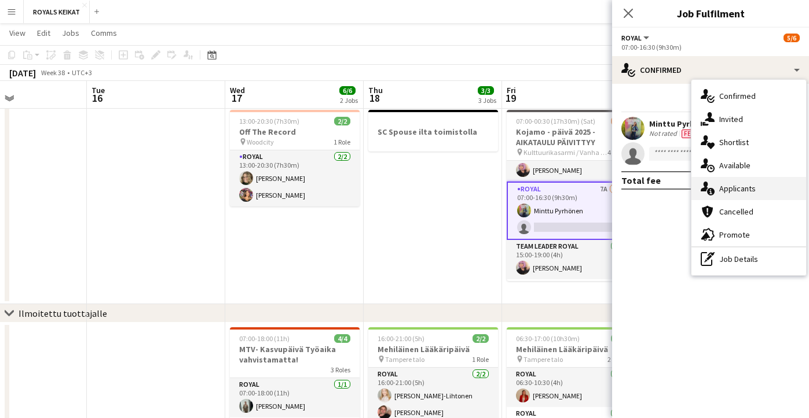
click at [741, 189] on span "Applicants" at bounding box center [737, 188] width 36 height 10
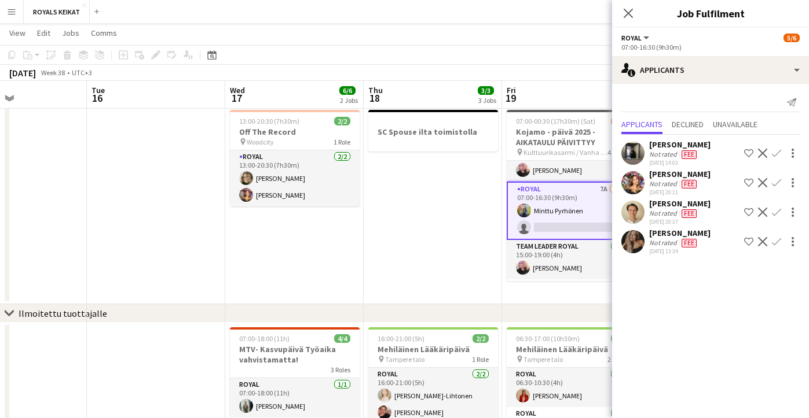
click at [777, 148] on button "Confirm" at bounding box center [776, 153] width 14 height 14
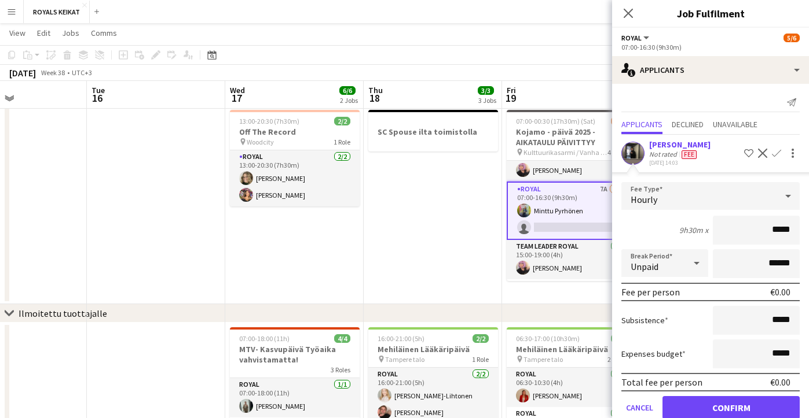
drag, startPoint x: 792, startPoint y: 227, endPoint x: 762, endPoint y: 229, distance: 30.1
click at [762, 229] on input "*****" at bounding box center [755, 230] width 87 height 29
type input "******"
click at [727, 406] on button "Confirm" at bounding box center [730, 407] width 137 height 23
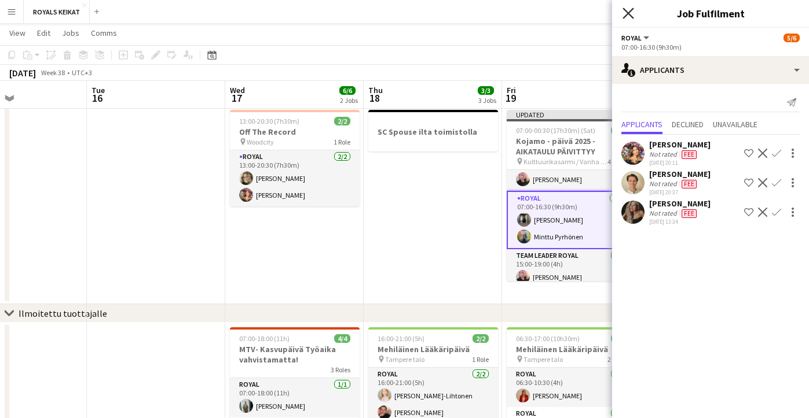
click at [628, 8] on icon "Close pop-in" at bounding box center [627, 13] width 11 height 11
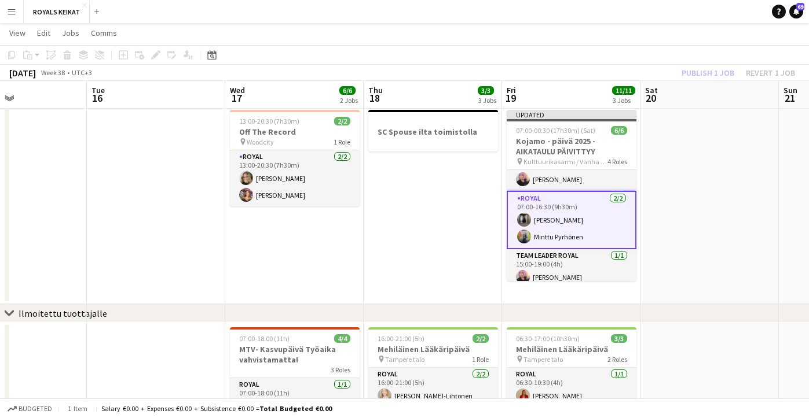
click at [703, 72] on div "Publish 1 job Revert 1 job" at bounding box center [737, 72] width 141 height 15
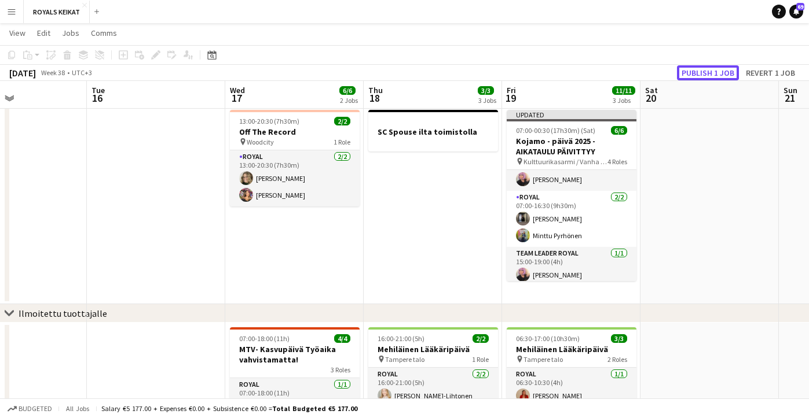
click at [703, 72] on button "Publish 1 job" at bounding box center [708, 72] width 62 height 15
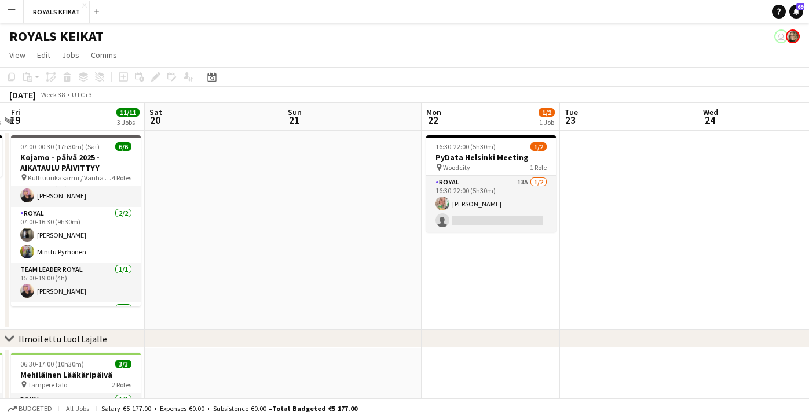
scroll to position [0, 410]
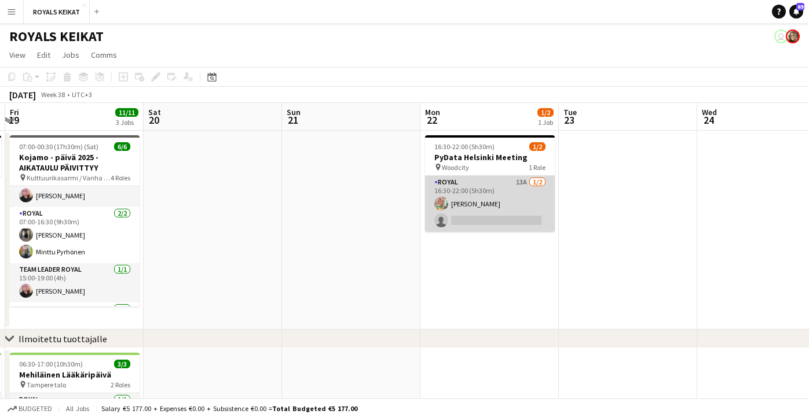
click at [503, 201] on app-card-role "Royal 13A [DATE] 16:30-22:00 (5h30m) [PERSON_NAME] single-neutral-actions" at bounding box center [490, 204] width 130 height 56
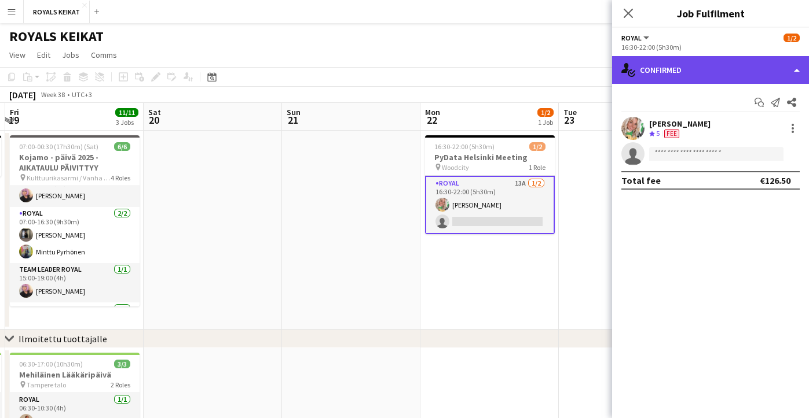
click at [699, 67] on div "single-neutral-actions-check-2 Confirmed" at bounding box center [710, 70] width 197 height 28
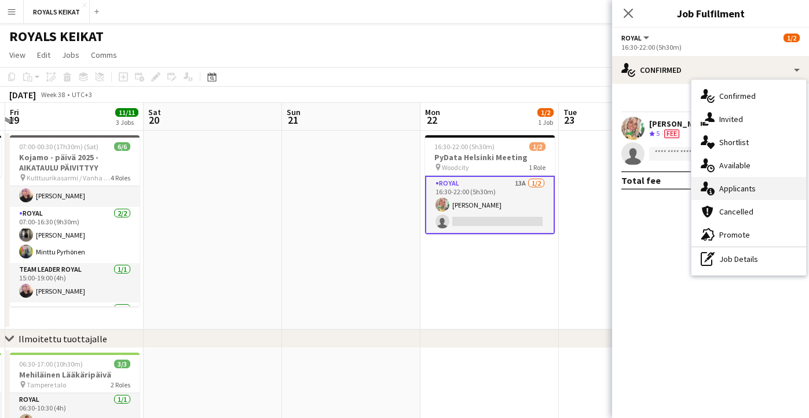
click at [745, 190] on span "Applicants" at bounding box center [737, 188] width 36 height 10
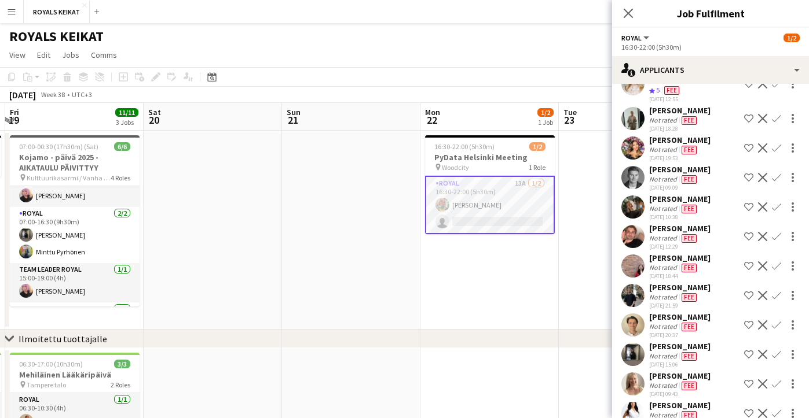
scroll to position [107, 0]
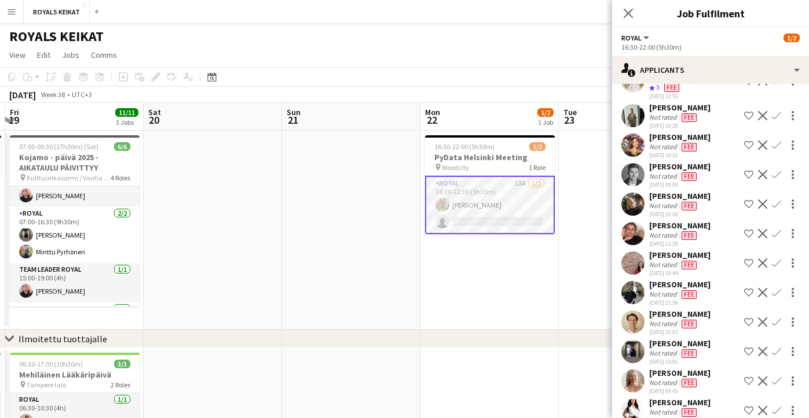
click at [774, 288] on app-icon "Confirm" at bounding box center [775, 292] width 9 height 9
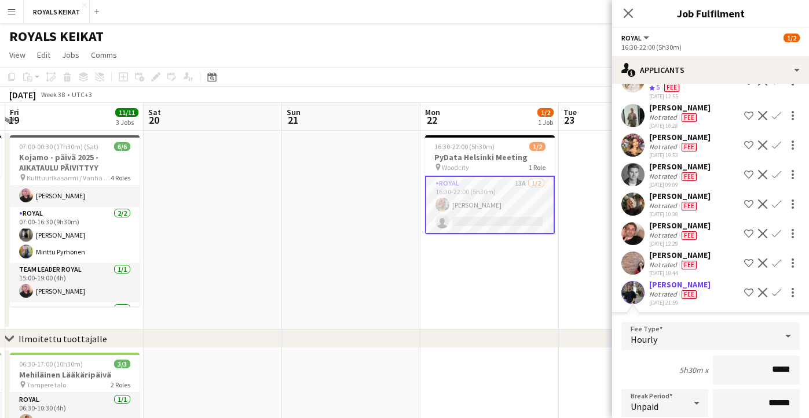
drag, startPoint x: 793, startPoint y: 356, endPoint x: 756, endPoint y: 355, distance: 37.6
click at [756, 356] on input "*****" at bounding box center [755, 370] width 87 height 29
type input "******"
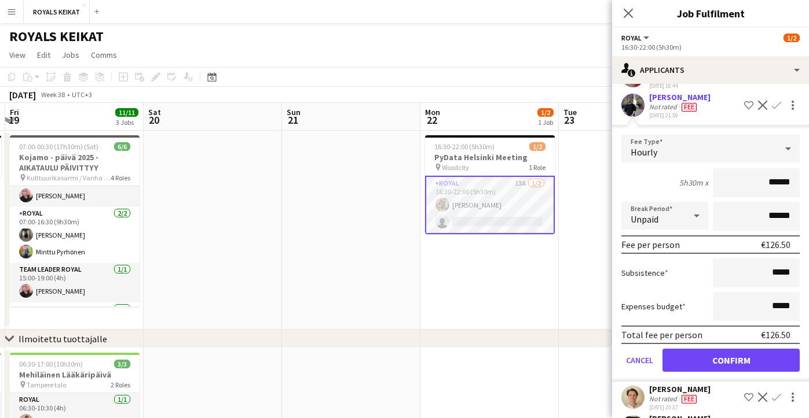
scroll to position [370, 0]
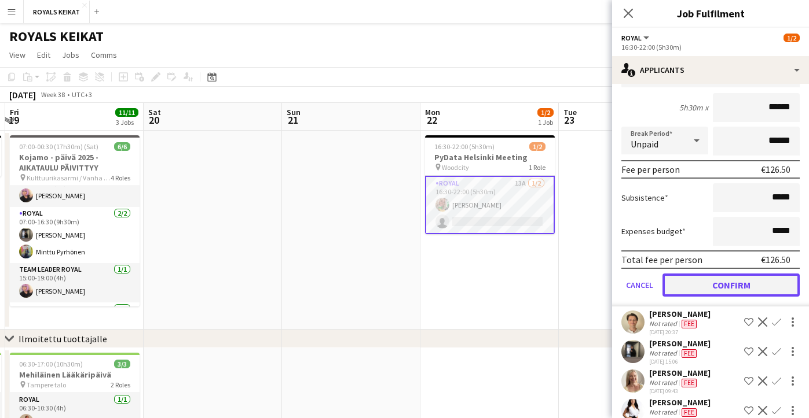
click at [744, 274] on button "Confirm" at bounding box center [730, 285] width 137 height 23
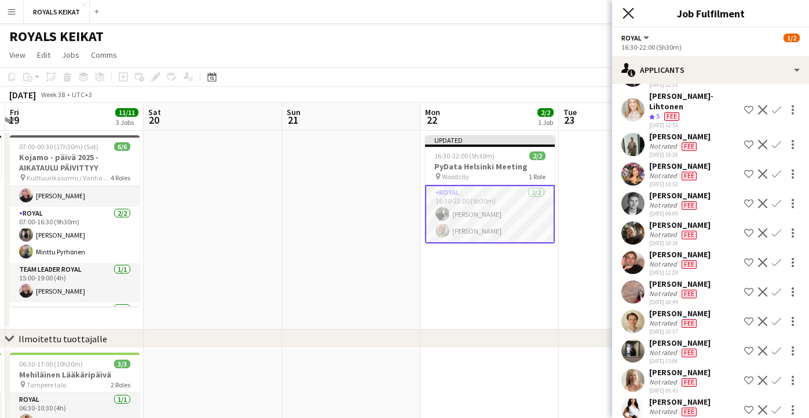
click at [626, 9] on icon "Close pop-in" at bounding box center [627, 13] width 11 height 11
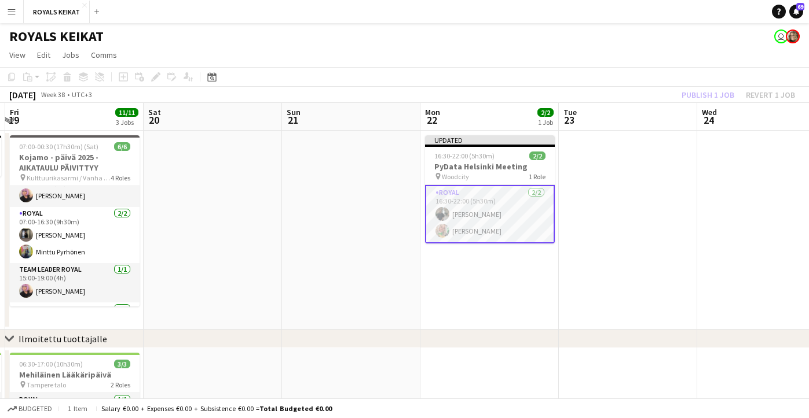
click at [721, 93] on div "Publish 1 job Revert 1 job" at bounding box center [737, 94] width 141 height 15
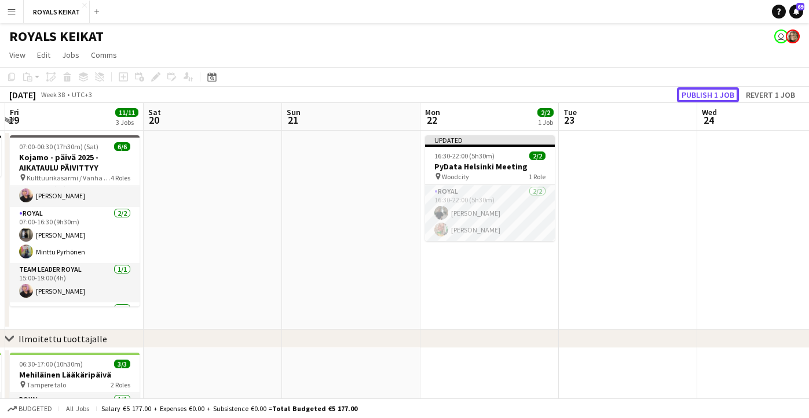
click at [721, 93] on button "Publish 1 job" at bounding box center [708, 94] width 62 height 15
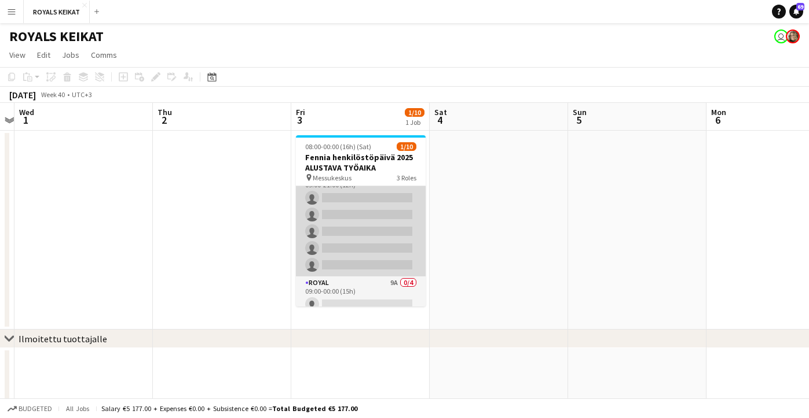
scroll to position [0, 0]
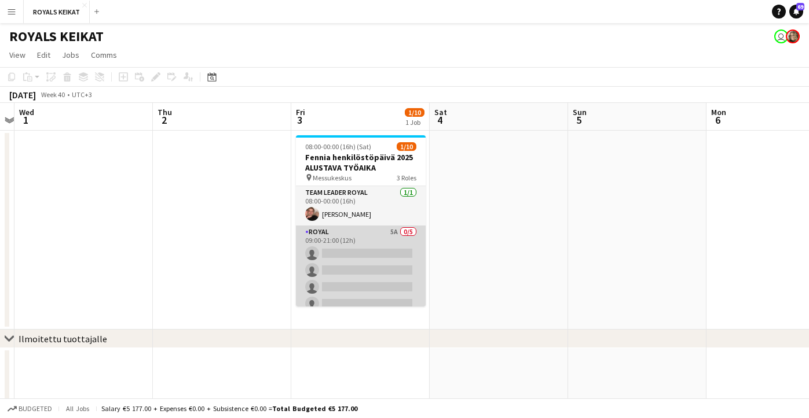
click at [363, 265] on app-card-role "Royal 5A 0/5 09:00-21:00 (12h) single-neutral-actions single-neutral-actions si…" at bounding box center [361, 279] width 130 height 106
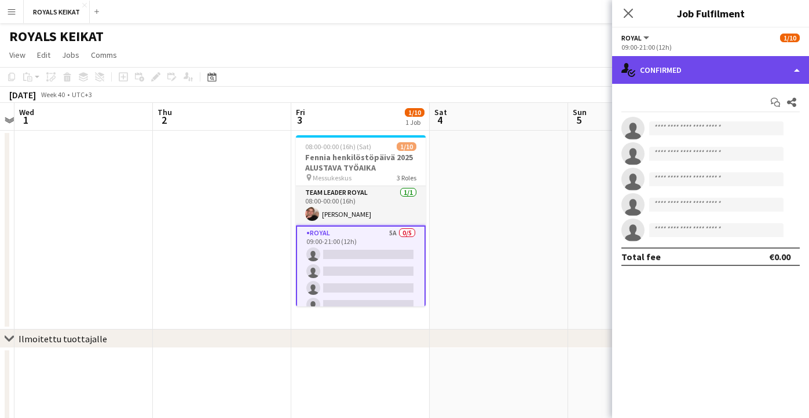
click at [717, 68] on div "single-neutral-actions-check-2 Confirmed" at bounding box center [710, 70] width 197 height 28
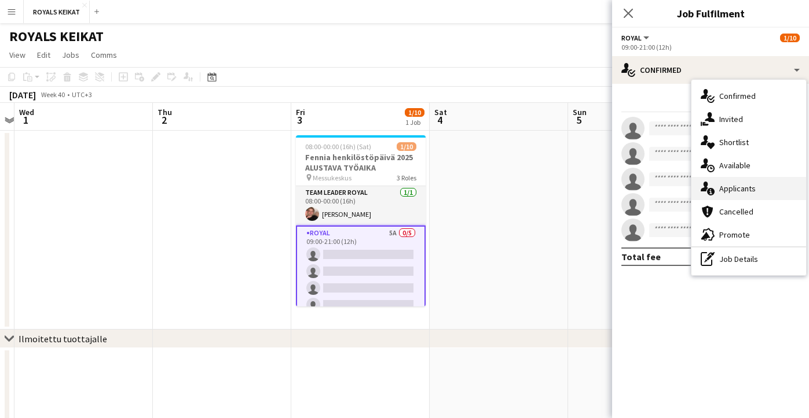
click at [748, 190] on span "Applicants" at bounding box center [737, 188] width 36 height 10
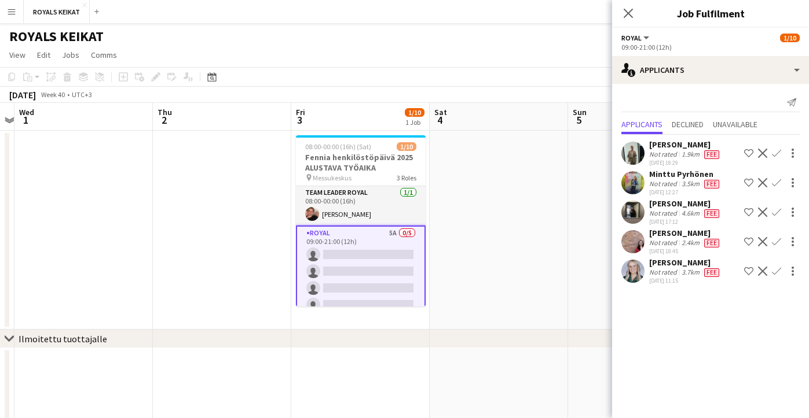
click at [778, 176] on button "Confirm" at bounding box center [776, 183] width 14 height 14
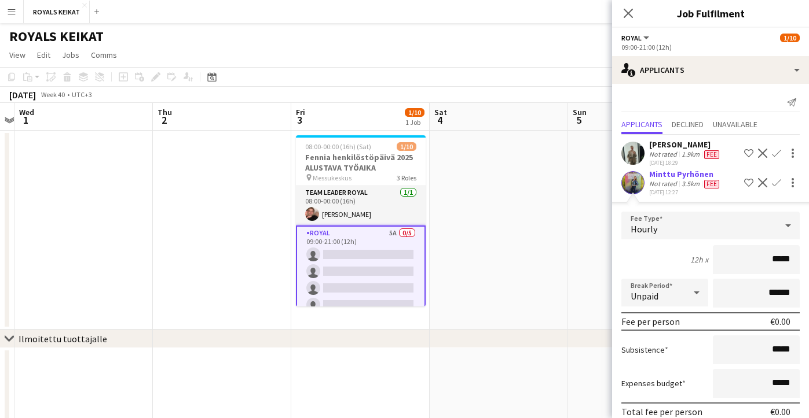
drag, startPoint x: 792, startPoint y: 255, endPoint x: 756, endPoint y: 255, distance: 35.9
click at [756, 255] on input "*****" at bounding box center [755, 259] width 87 height 29
type input "*****"
click at [687, 179] on div "3.5km" at bounding box center [690, 183] width 23 height 9
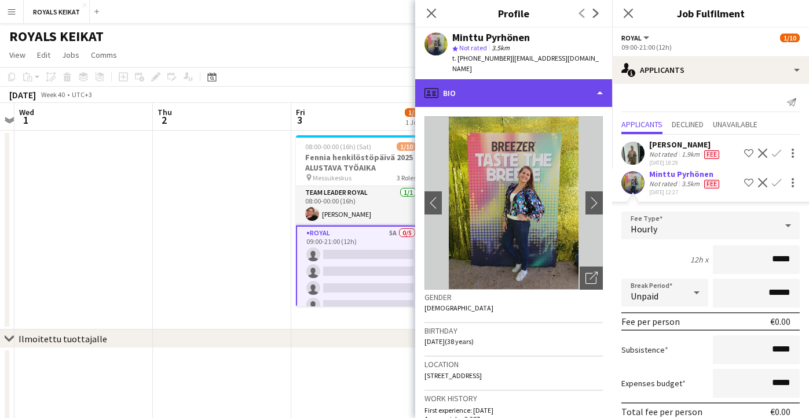
click at [598, 83] on div "profile Bio" at bounding box center [513, 93] width 197 height 28
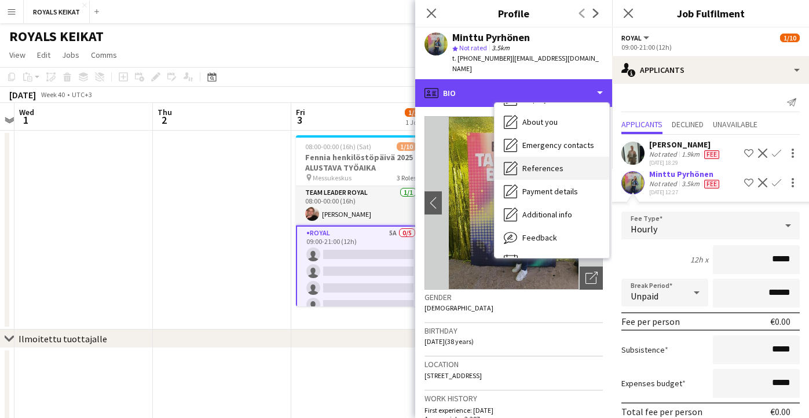
scroll to position [86, 0]
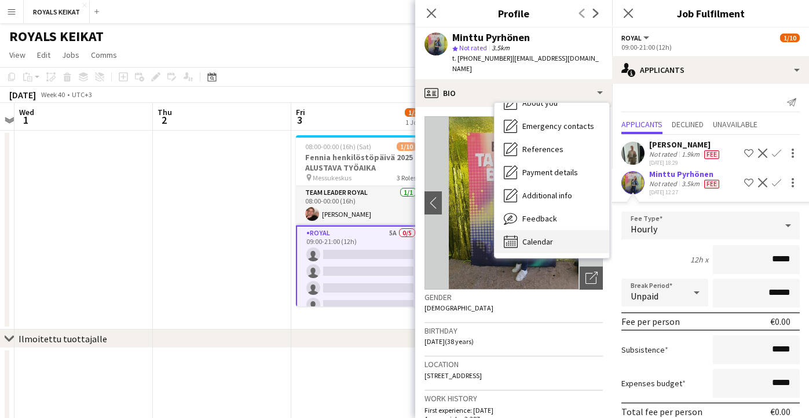
click at [537, 237] on span "Calendar" at bounding box center [537, 242] width 31 height 10
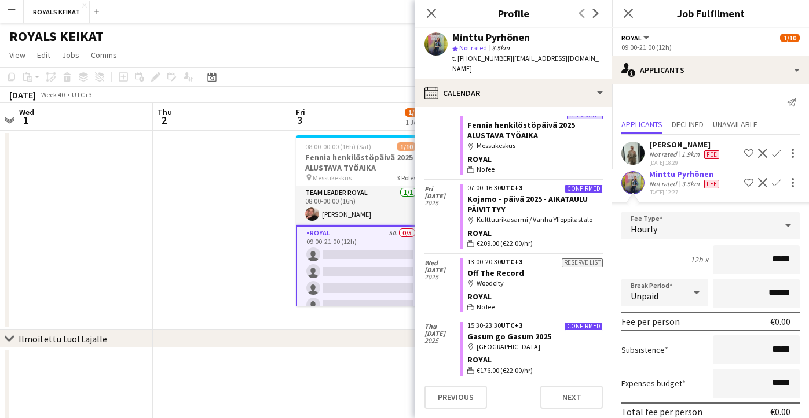
scroll to position [301, 0]
click at [429, 9] on icon "Close pop-in" at bounding box center [430, 13] width 11 height 11
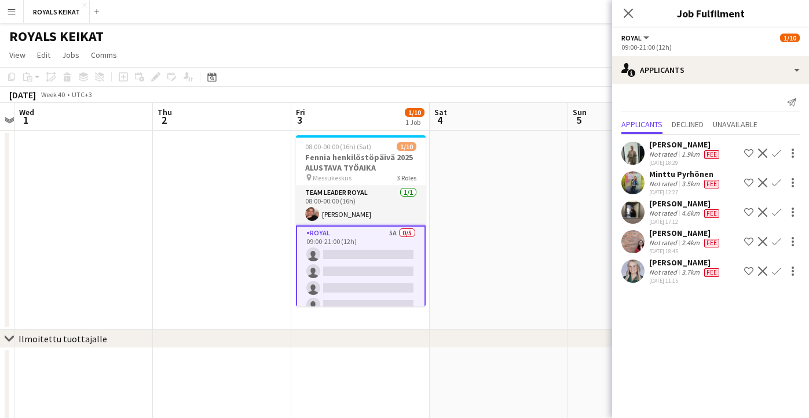
click at [775, 177] on button "Confirm" at bounding box center [776, 183] width 14 height 14
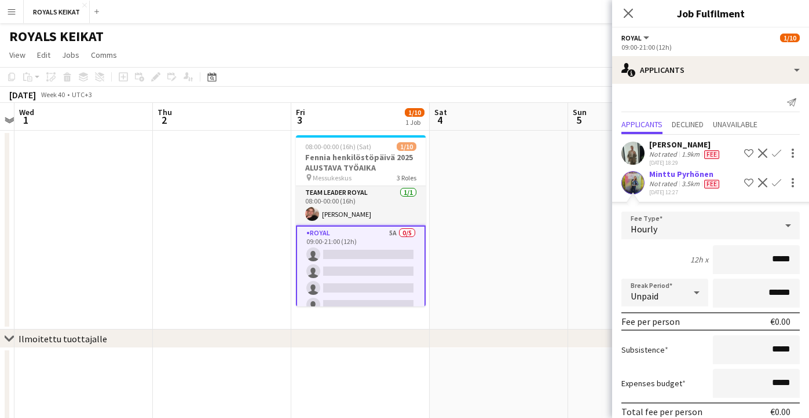
drag, startPoint x: 792, startPoint y: 259, endPoint x: 756, endPoint y: 259, distance: 35.3
click at [756, 259] on input "*****" at bounding box center [755, 259] width 87 height 29
type input "******"
click at [627, 9] on icon "Close pop-in" at bounding box center [627, 13] width 11 height 11
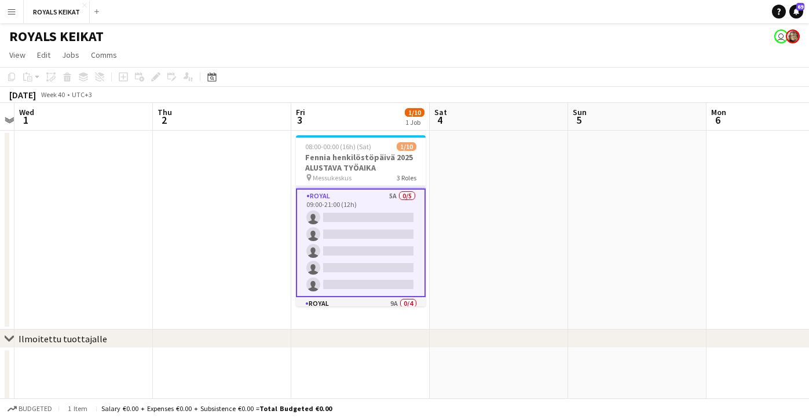
scroll to position [0, 0]
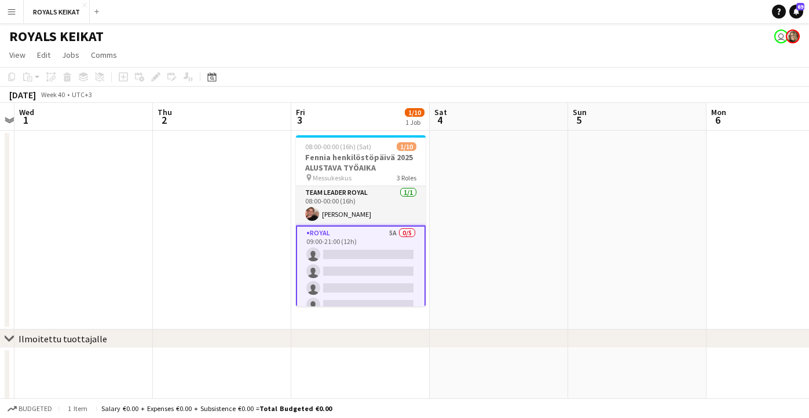
click at [360, 259] on app-card-role "Royal 5A 0/5 09:00-21:00 (12h) single-neutral-actions single-neutral-actions si…" at bounding box center [361, 280] width 130 height 109
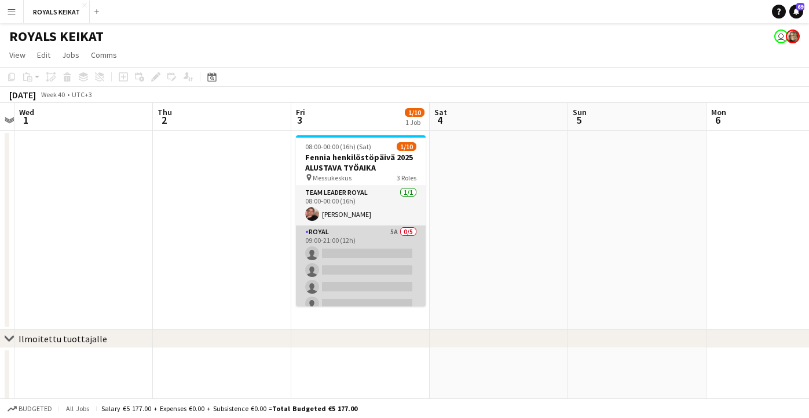
click at [360, 259] on app-card-role "Royal 5A 0/5 09:00-21:00 (12h) single-neutral-actions single-neutral-actions si…" at bounding box center [361, 279] width 130 height 106
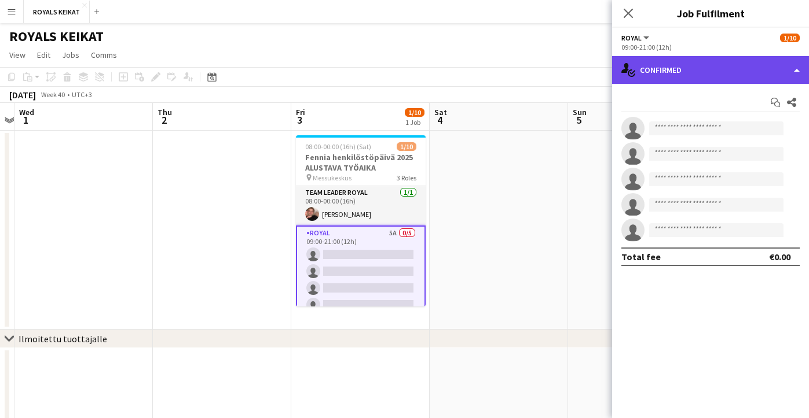
click at [704, 68] on div "single-neutral-actions-check-2 Confirmed" at bounding box center [710, 70] width 197 height 28
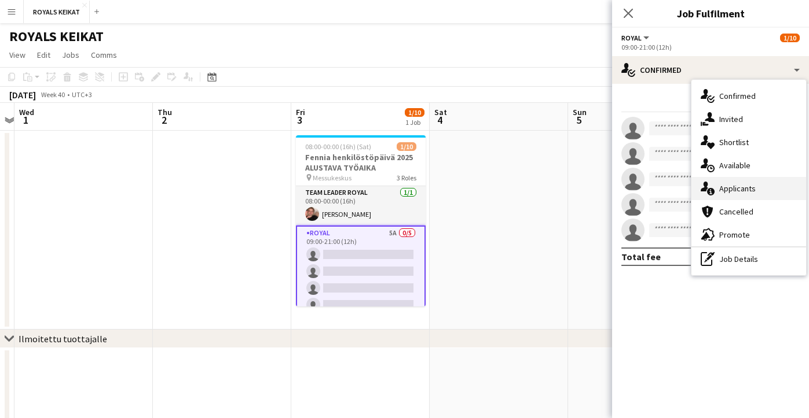
click at [733, 189] on span "Applicants" at bounding box center [737, 188] width 36 height 10
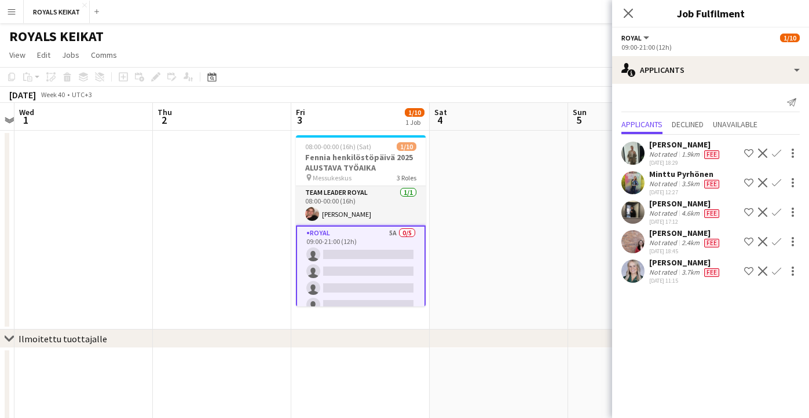
click at [775, 180] on app-icon "Confirm" at bounding box center [775, 182] width 9 height 9
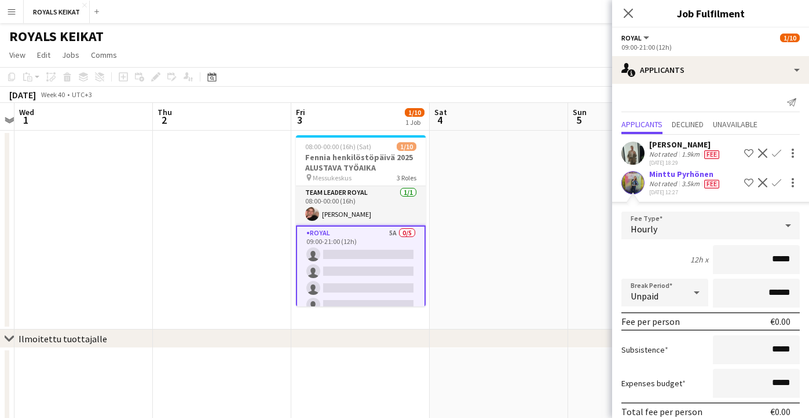
drag, startPoint x: 791, startPoint y: 260, endPoint x: 755, endPoint y: 260, distance: 36.5
click at [755, 260] on input "*****" at bounding box center [755, 259] width 87 height 29
type input "******"
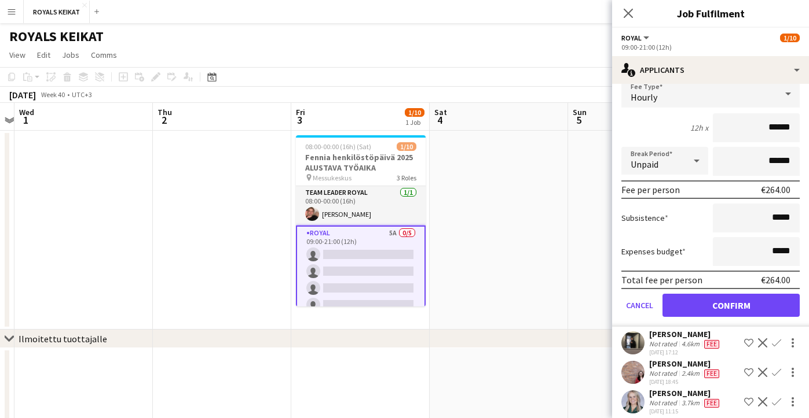
scroll to position [138, 0]
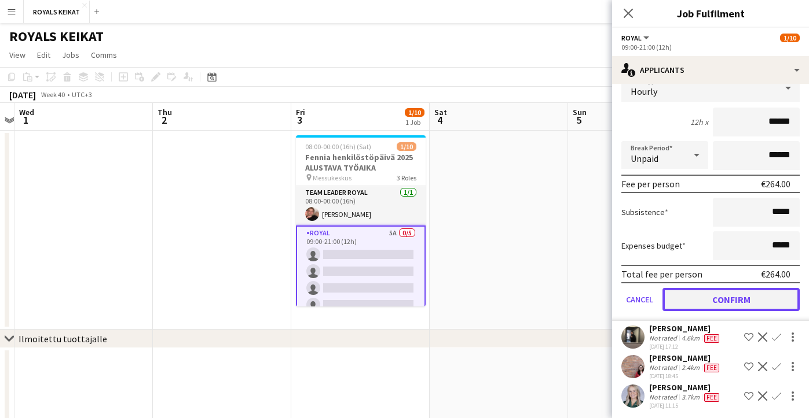
click at [713, 299] on button "Confirm" at bounding box center [730, 299] width 137 height 23
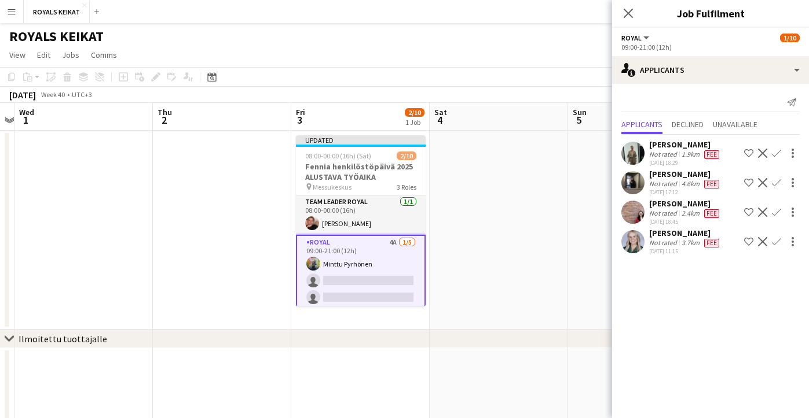
scroll to position [0, 0]
click at [627, 9] on icon "Close pop-in" at bounding box center [627, 13] width 11 height 11
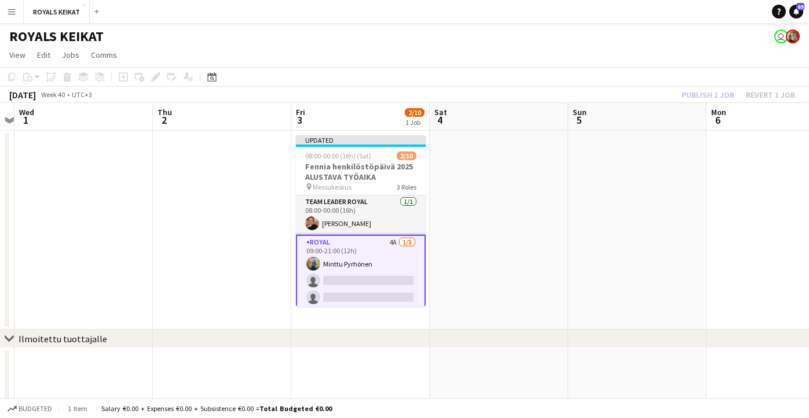
click at [696, 94] on div "Publish 1 job Revert 1 job" at bounding box center [737, 94] width 141 height 15
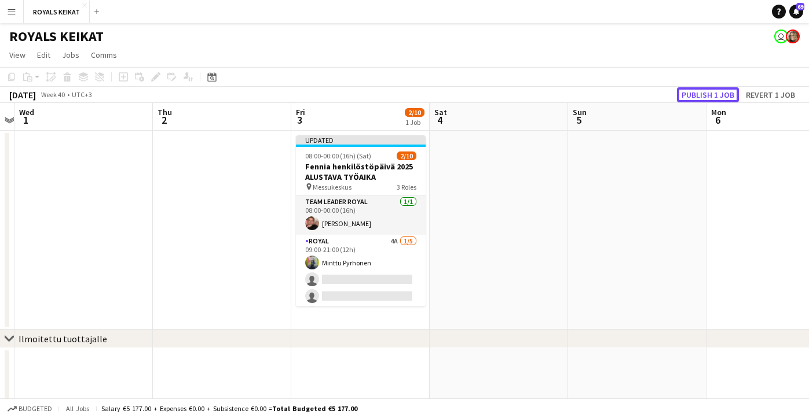
click at [696, 94] on button "Publish 1 job" at bounding box center [708, 94] width 62 height 15
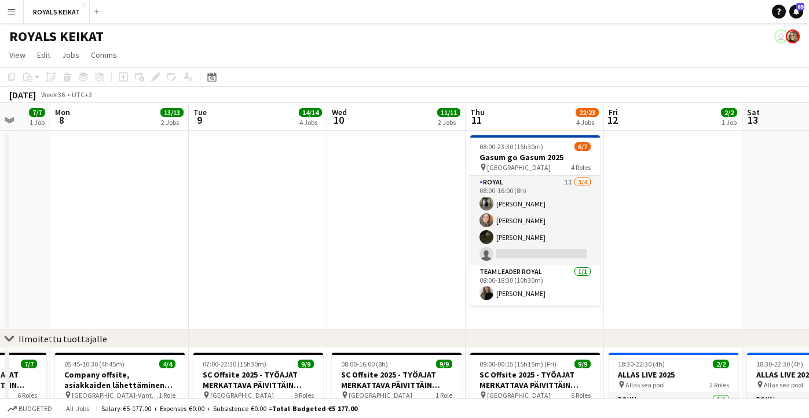
scroll to position [0, 366]
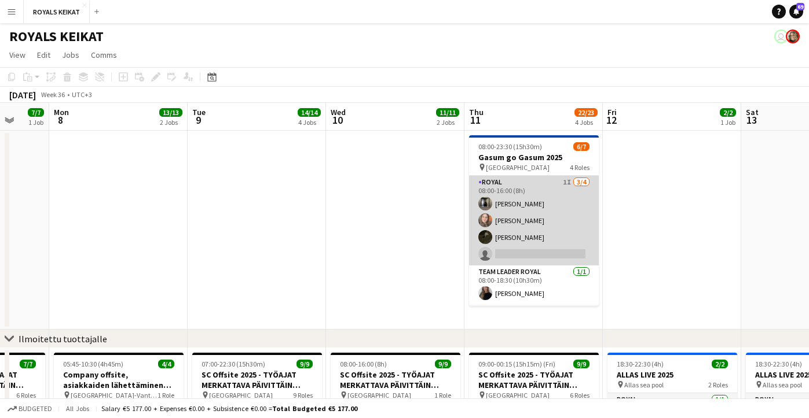
click at [538, 211] on app-card-role "Royal 1I [DATE] 08:00-16:00 (8h) [PERSON_NAME] Aledin Nooa [PERSON_NAME] single…" at bounding box center [534, 221] width 130 height 90
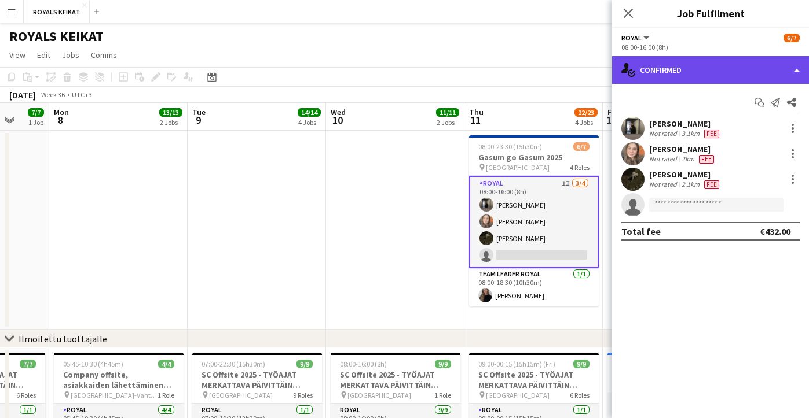
click at [736, 69] on div "single-neutral-actions-check-2 Confirmed" at bounding box center [710, 70] width 197 height 28
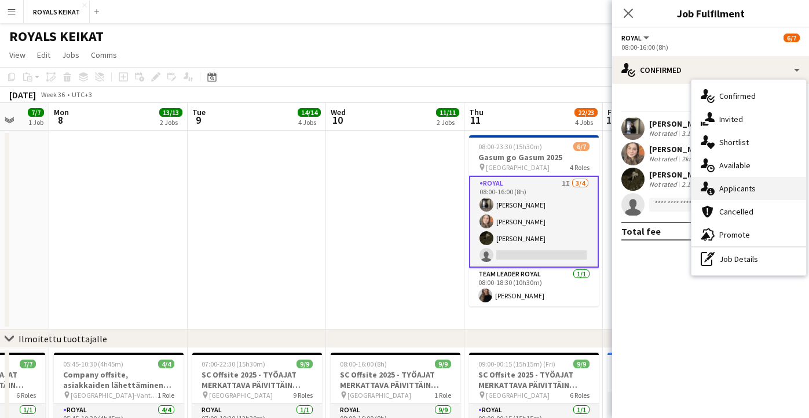
click at [748, 190] on span "Applicants" at bounding box center [737, 188] width 36 height 10
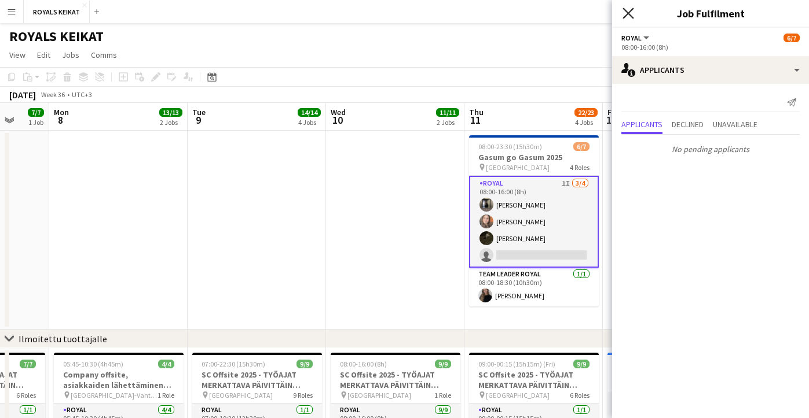
click at [630, 10] on icon at bounding box center [627, 13] width 11 height 11
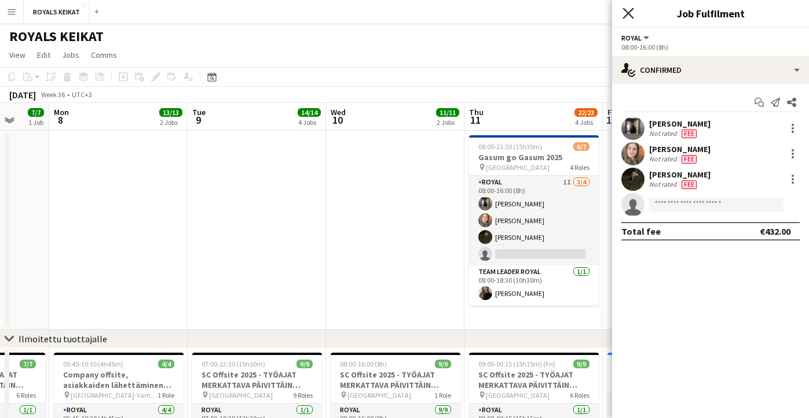
click at [628, 10] on icon "Close pop-in" at bounding box center [627, 13] width 11 height 11
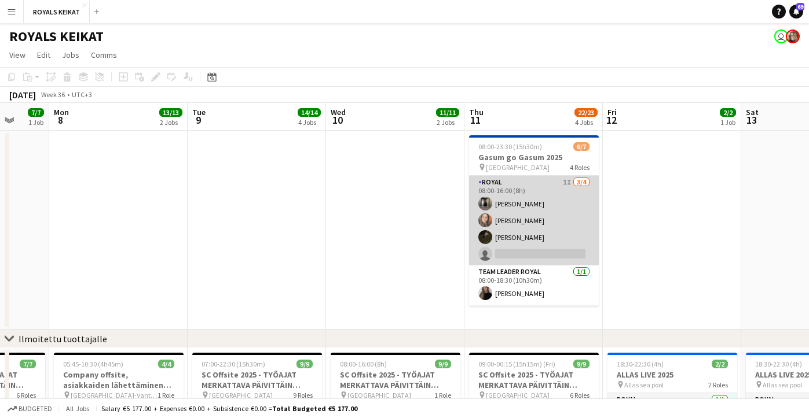
click at [547, 205] on app-card-role "Royal 1I [DATE] 08:00-16:00 (8h) [PERSON_NAME] Aledin Nooa [PERSON_NAME] single…" at bounding box center [534, 221] width 130 height 90
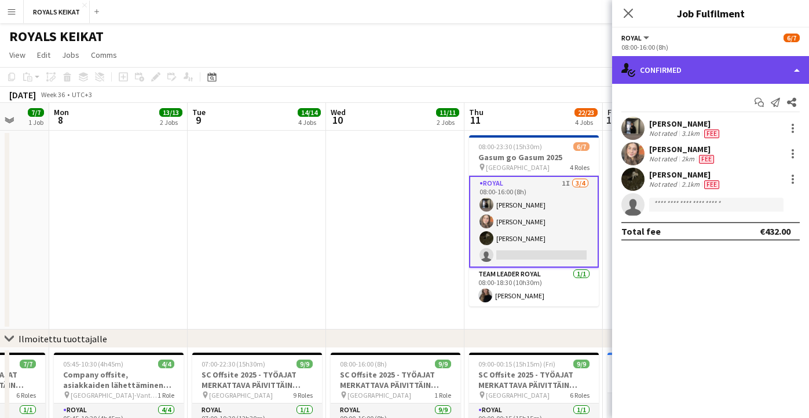
click at [714, 72] on div "single-neutral-actions-check-2 Confirmed" at bounding box center [710, 70] width 197 height 28
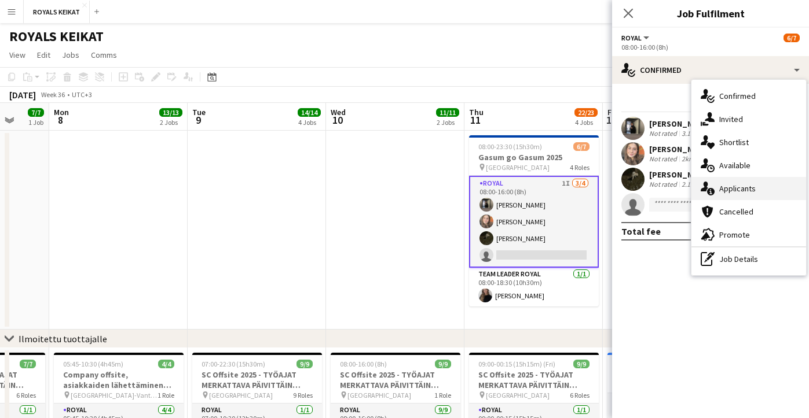
click at [740, 186] on span "Applicants" at bounding box center [737, 188] width 36 height 10
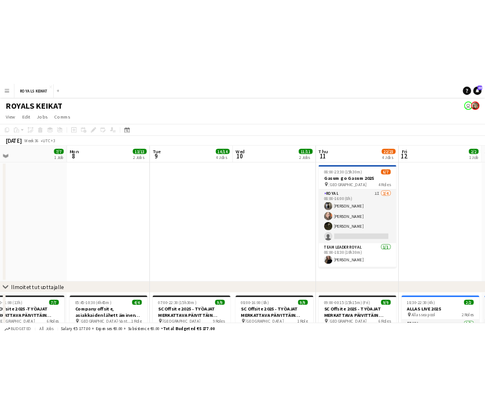
scroll to position [0, 445]
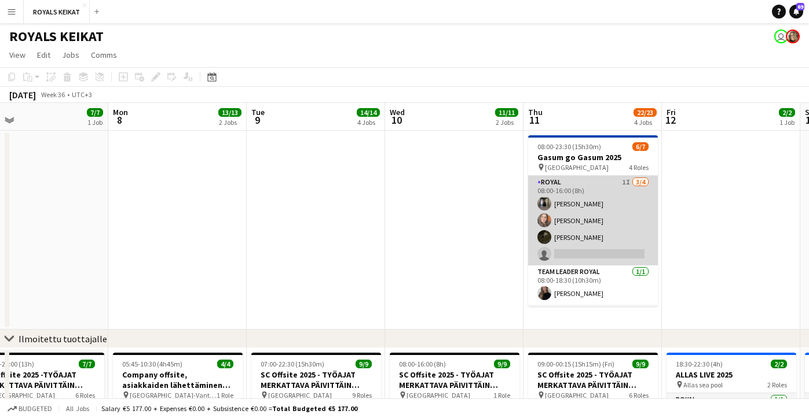
click at [576, 207] on app-card-role "Royal 1I [DATE] 08:00-16:00 (8h) [PERSON_NAME] Aledin Nooa [PERSON_NAME] single…" at bounding box center [593, 221] width 130 height 90
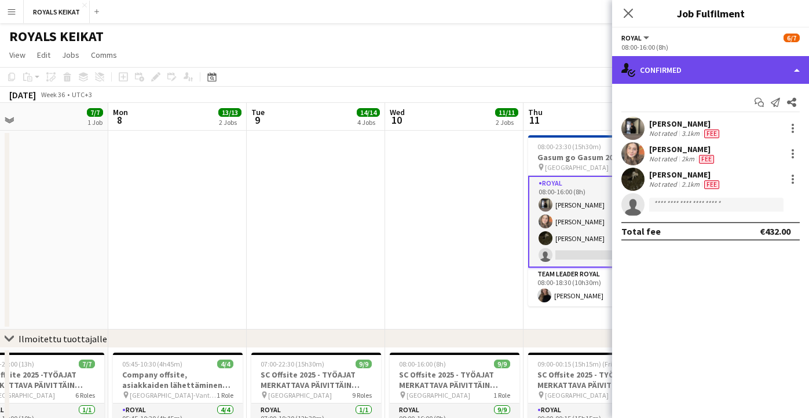
click at [702, 67] on div "single-neutral-actions-check-2 Confirmed" at bounding box center [710, 70] width 197 height 28
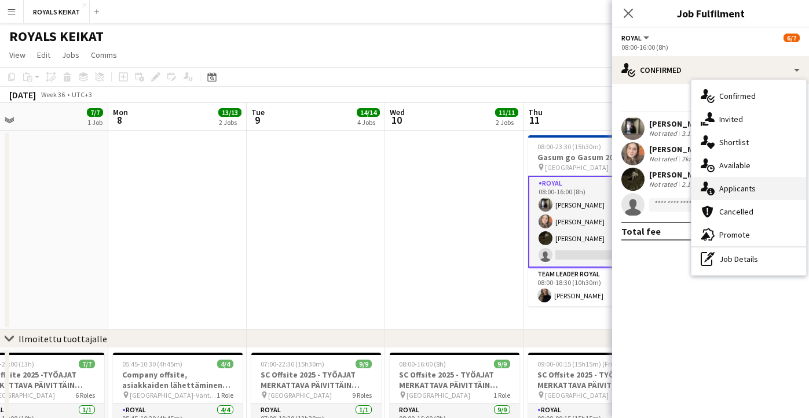
click at [744, 188] on span "Applicants" at bounding box center [737, 188] width 36 height 10
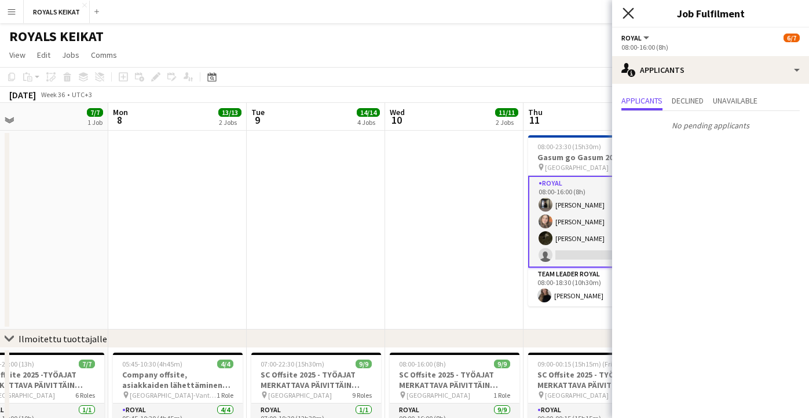
click at [627, 10] on icon "Close pop-in" at bounding box center [627, 13] width 11 height 11
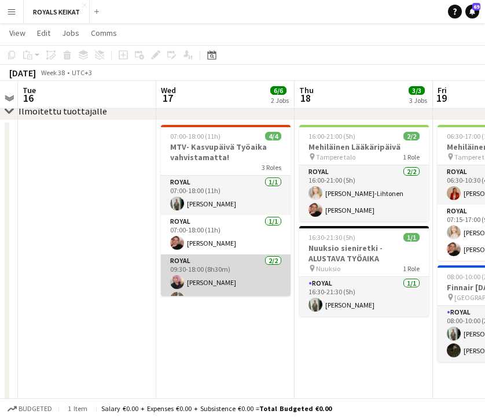
scroll to position [14, 0]
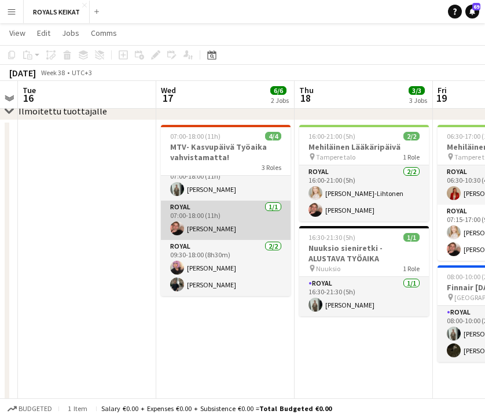
click at [227, 221] on app-card-role "Royal 1/1 07:00-18:00 (11h) Felix Hellner" at bounding box center [226, 220] width 130 height 39
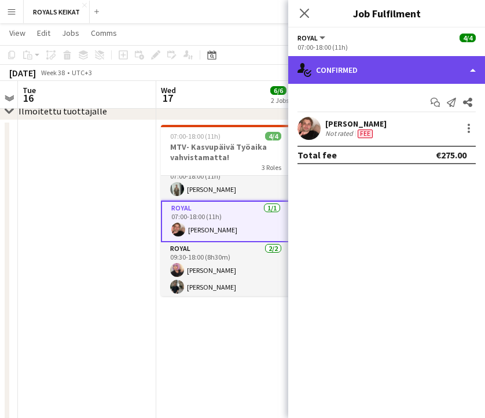
click at [401, 68] on div "single-neutral-actions-check-2 Confirmed" at bounding box center [386, 70] width 197 height 28
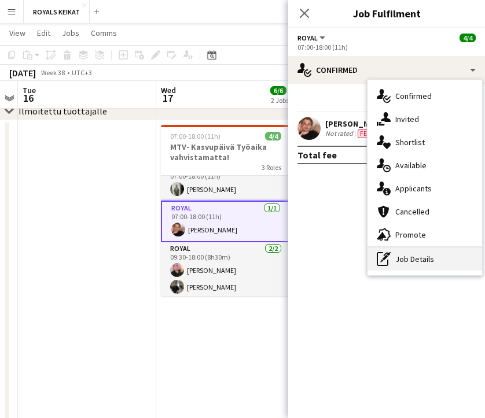
click at [434, 262] on div "pen-write Job Details" at bounding box center [425, 259] width 115 height 23
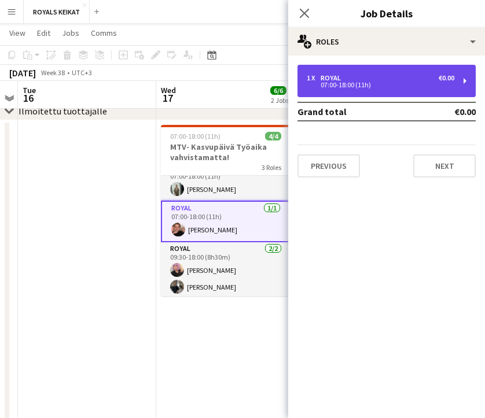
click at [387, 77] on div "1 x Royal €0.00" at bounding box center [381, 78] width 148 height 8
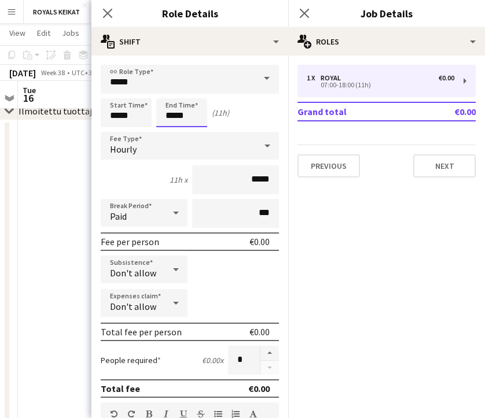
click at [175, 116] on input "*****" at bounding box center [181, 112] width 51 height 29
click at [172, 133] on div at bounding box center [170, 133] width 23 height 12
click at [193, 90] on div at bounding box center [193, 93] width 23 height 12
type input "*****"
click at [193, 90] on div at bounding box center [193, 93] width 23 height 12
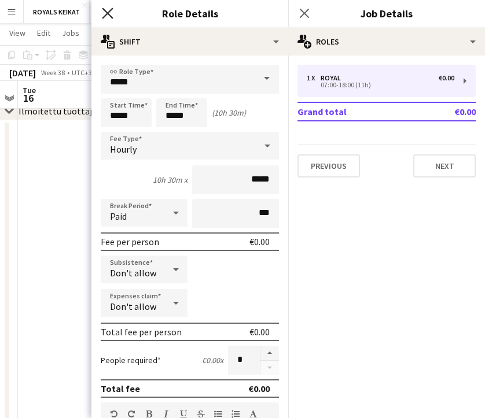
click at [106, 10] on icon "Close pop-in" at bounding box center [107, 13] width 11 height 11
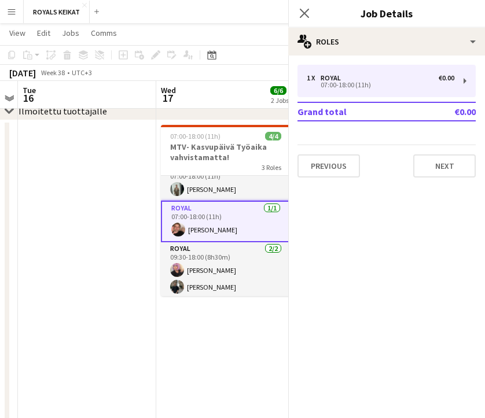
scroll to position [26, 0]
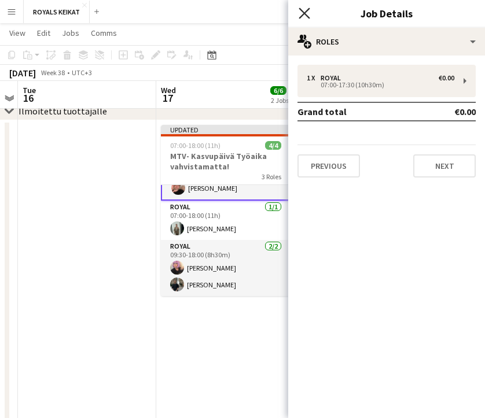
click at [303, 10] on icon "Close pop-in" at bounding box center [304, 13] width 11 height 11
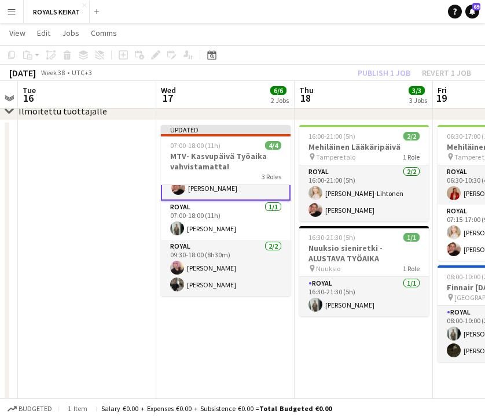
click at [372, 69] on div "Publish 1 job Revert 1 job" at bounding box center [414, 72] width 141 height 15
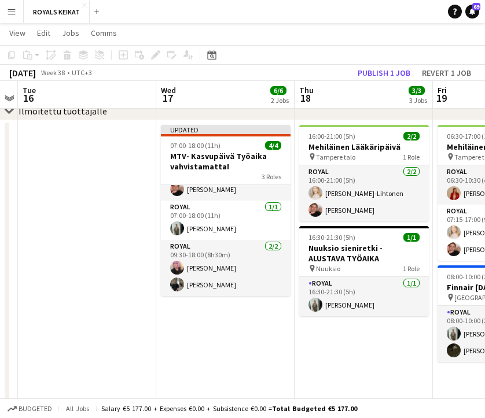
scroll to position [24, 0]
click at [372, 69] on button "Publish 1 job" at bounding box center [384, 72] width 62 height 15
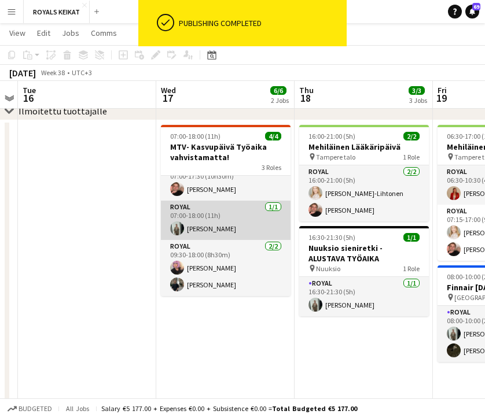
scroll to position [0, 0]
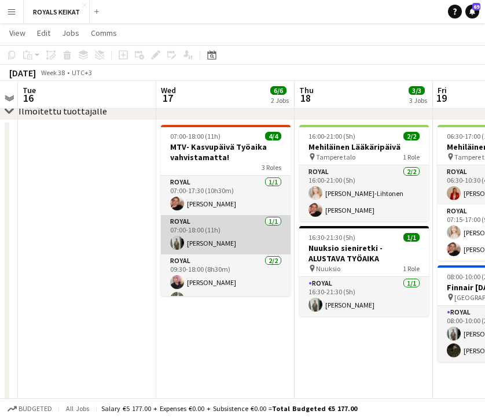
click at [200, 241] on app-card-role "Royal 1/1 07:00-18:00 (11h) Emil Peltonen" at bounding box center [226, 234] width 130 height 39
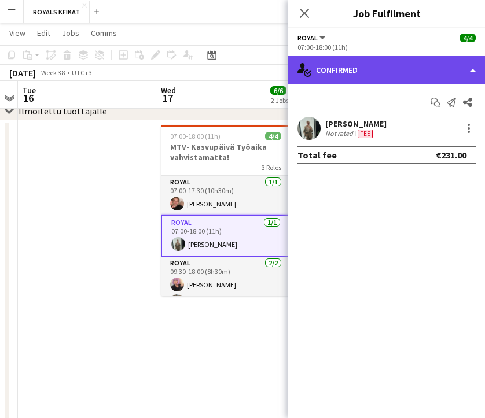
click at [370, 75] on div "single-neutral-actions-check-2 Confirmed" at bounding box center [386, 70] width 197 height 28
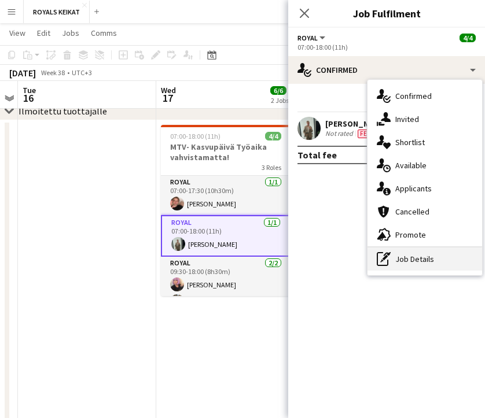
click at [429, 256] on div "pen-write Job Details" at bounding box center [425, 259] width 115 height 23
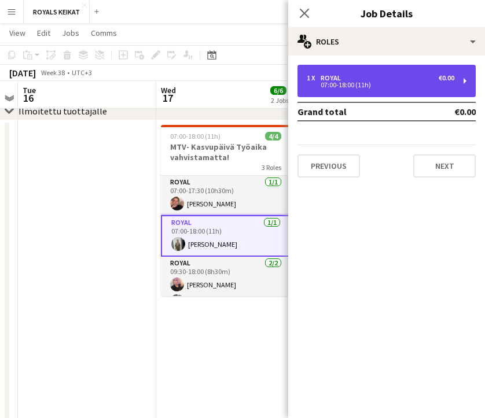
click at [406, 80] on div "1 x Royal €0.00" at bounding box center [381, 78] width 148 height 8
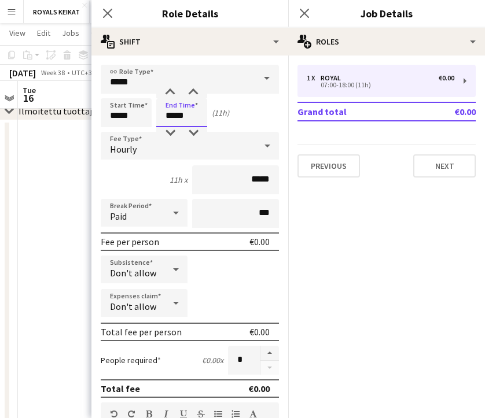
click at [180, 116] on input "*****" at bounding box center [181, 112] width 51 height 29
click at [172, 131] on div at bounding box center [170, 133] width 23 height 12
click at [191, 90] on div at bounding box center [193, 93] width 23 height 12
type input "*****"
click at [191, 90] on div at bounding box center [193, 93] width 23 height 12
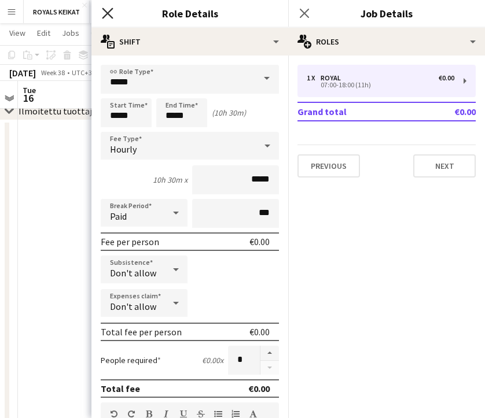
click at [105, 8] on icon "Close pop-in" at bounding box center [107, 13] width 11 height 11
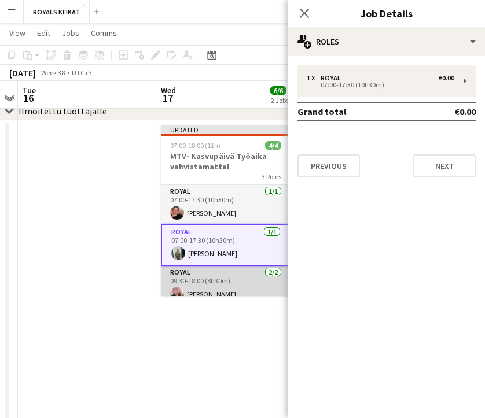
click at [186, 274] on app-card-role "Royal 2/2 09:30-18:00 (8h30m) Johanna Hytönen Tino Virta" at bounding box center [226, 294] width 130 height 56
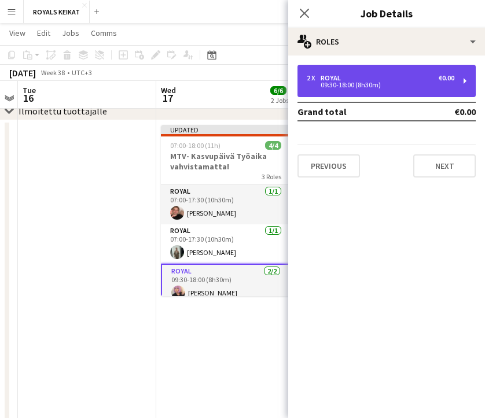
click at [329, 85] on div "09:30-18:00 (8h30m)" at bounding box center [381, 85] width 148 height 6
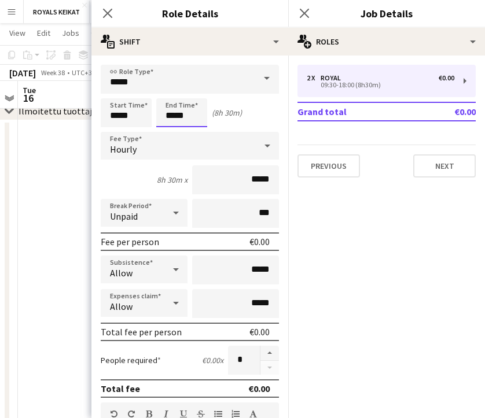
click at [176, 113] on input "*****" at bounding box center [181, 112] width 51 height 29
click at [171, 130] on div at bounding box center [170, 133] width 23 height 12
click at [193, 88] on div at bounding box center [193, 93] width 23 height 12
type input "*****"
click at [193, 88] on div at bounding box center [193, 93] width 23 height 12
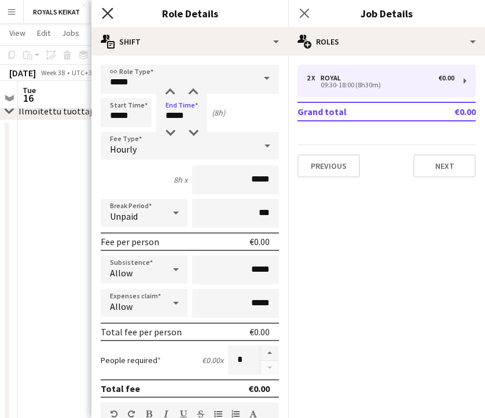
click at [109, 10] on icon "Close pop-in" at bounding box center [107, 13] width 11 height 11
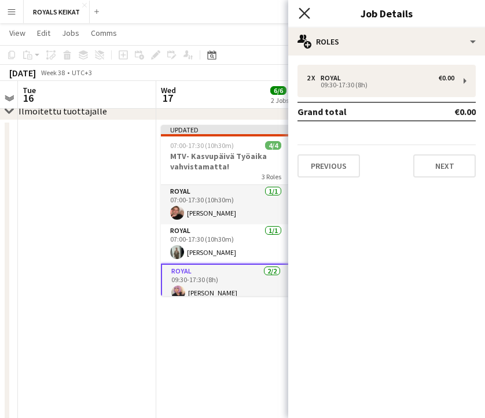
click at [303, 10] on icon "Close pop-in" at bounding box center [304, 13] width 11 height 11
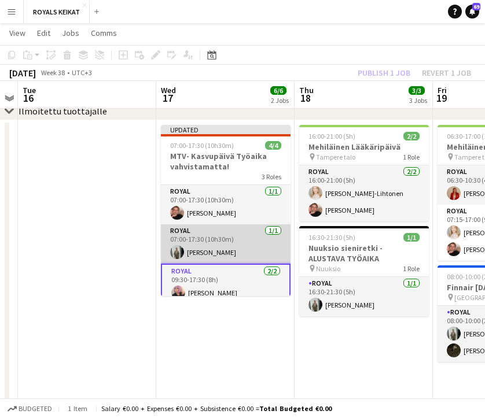
scroll to position [26, 0]
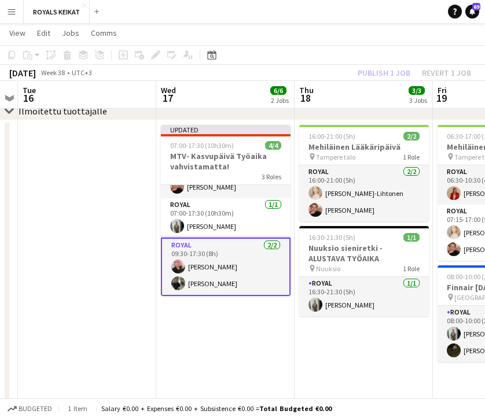
click at [383, 72] on div "Publish 1 job Revert 1 job" at bounding box center [414, 72] width 141 height 15
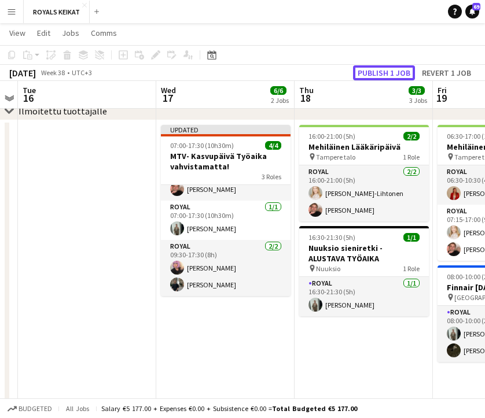
click at [383, 72] on button "Publish 1 job" at bounding box center [384, 72] width 62 height 15
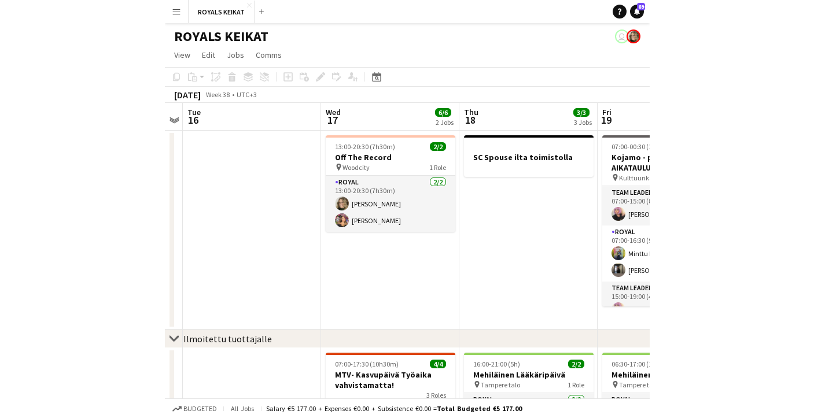
scroll to position [0, 406]
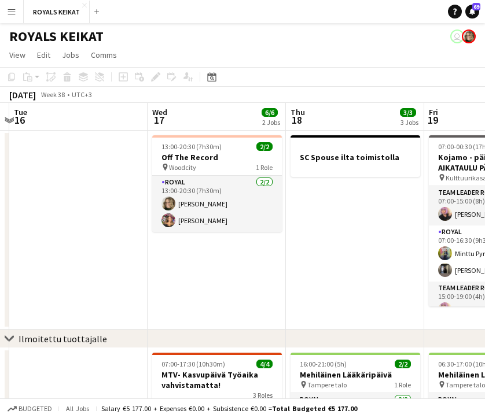
drag, startPoint x: 10, startPoint y: 189, endPoint x: -284, endPoint y: 215, distance: 294.5
click at [0, 215] on html "Menu Boards Boards Boards All jobs Status Workforce Workforce My Workforce Recr…" at bounding box center [242, 328] width 485 height 656
